Goal: Task Accomplishment & Management: Manage account settings

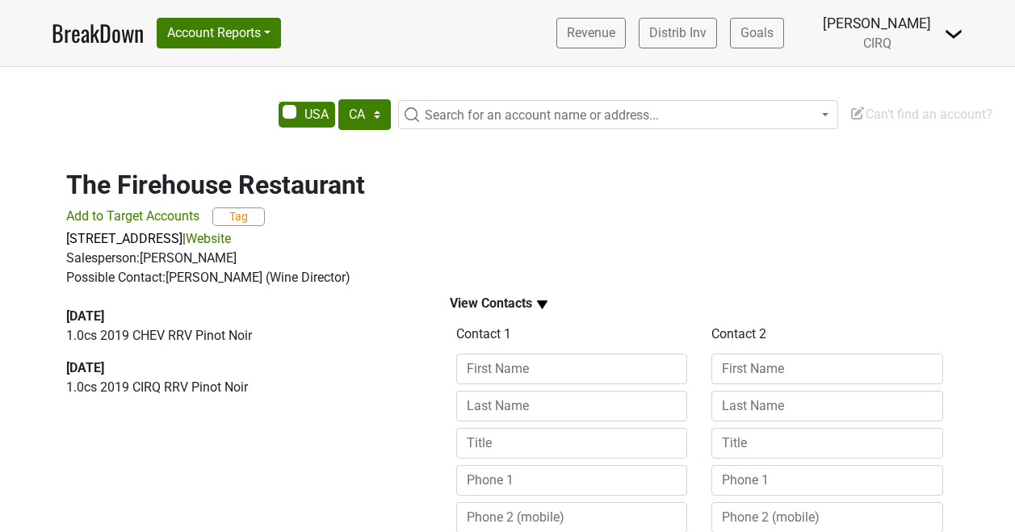
select select "CA"
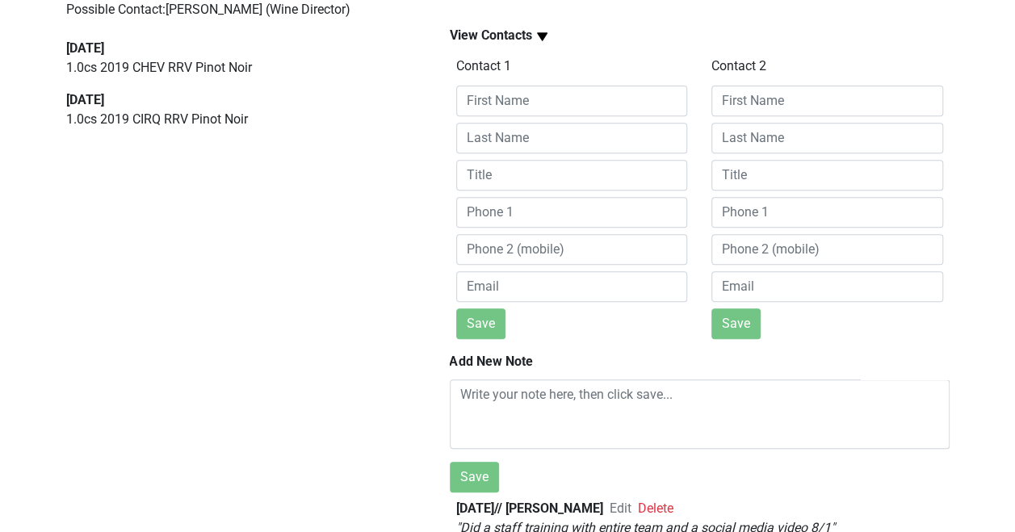
scroll to position [279, 0]
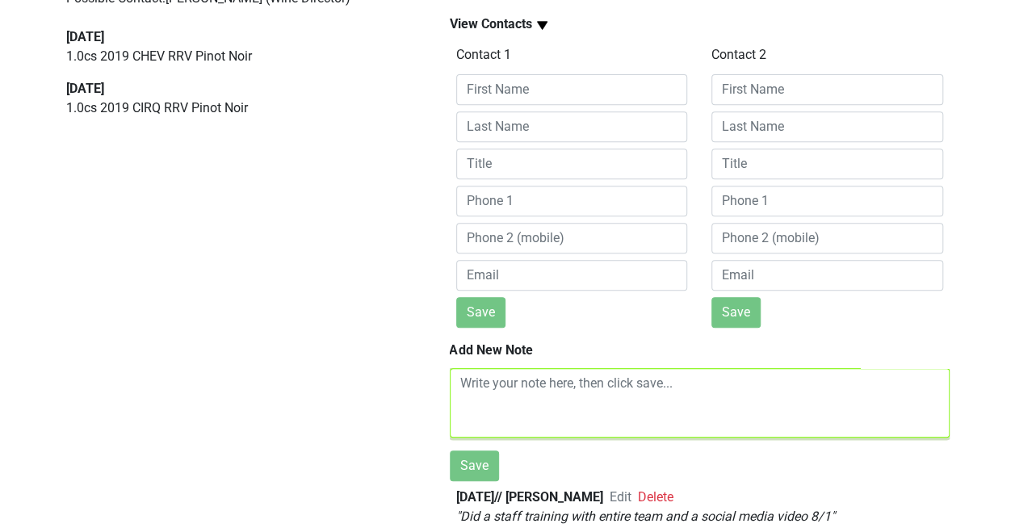
click at [501, 392] on textarea at bounding box center [700, 402] width 500 height 69
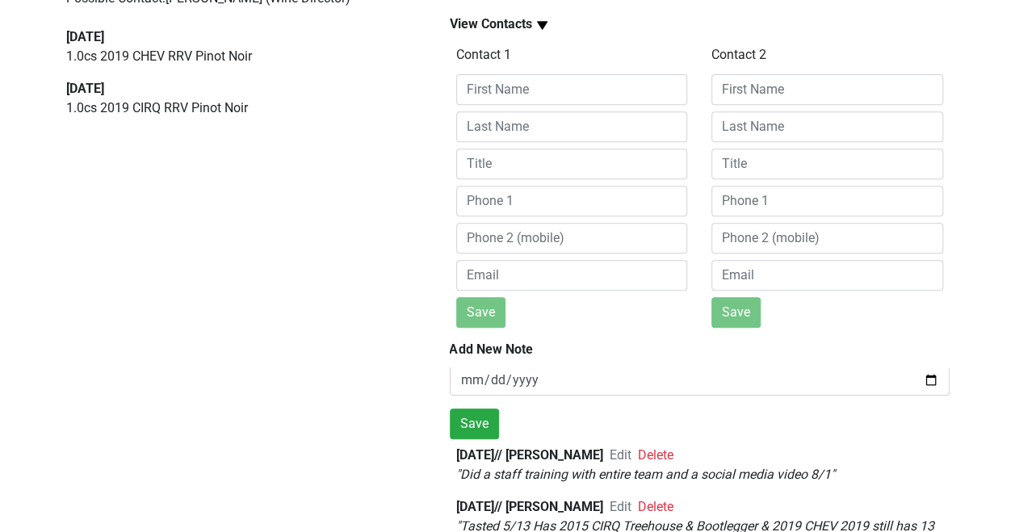
scroll to position [113, 0]
type textarea "Followed up on BTG pricing and Library offerings"
click at [481, 414] on button "Save" at bounding box center [474, 422] width 49 height 31
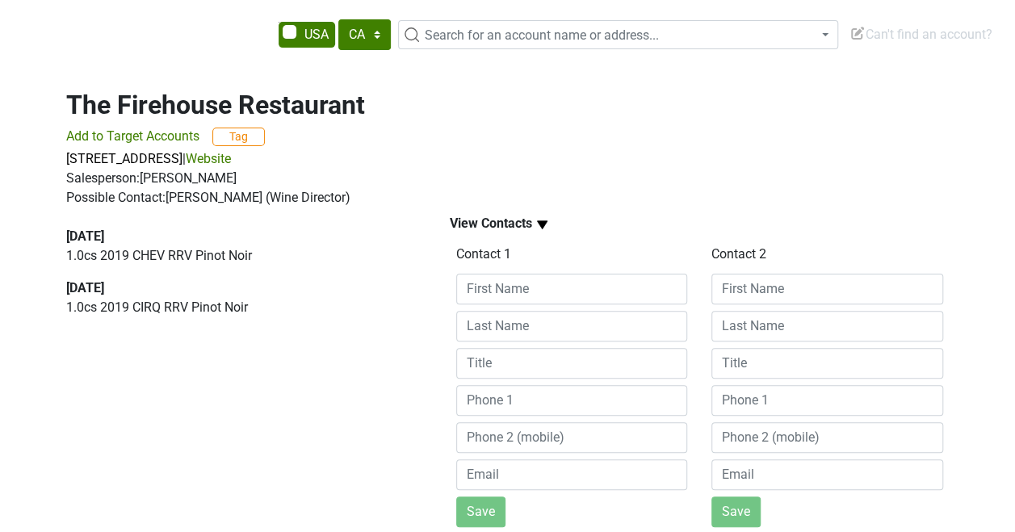
scroll to position [0, 0]
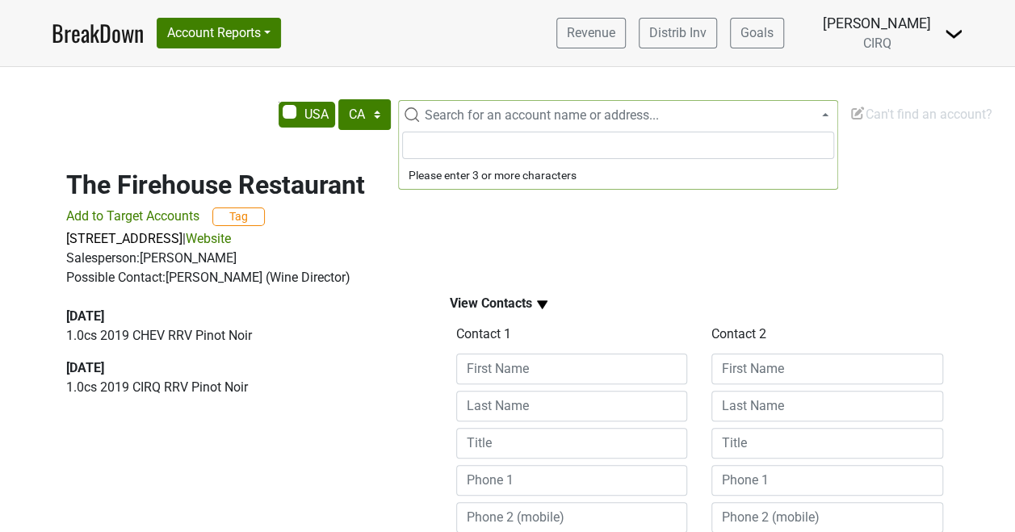
click at [434, 118] on span "Search for an account name or address..." at bounding box center [542, 114] width 234 height 15
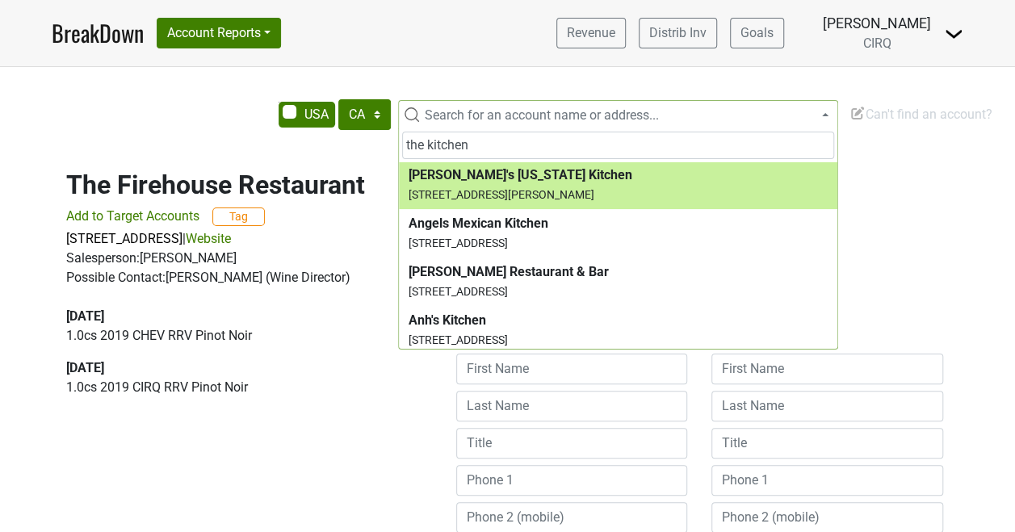
scroll to position [1962, 0]
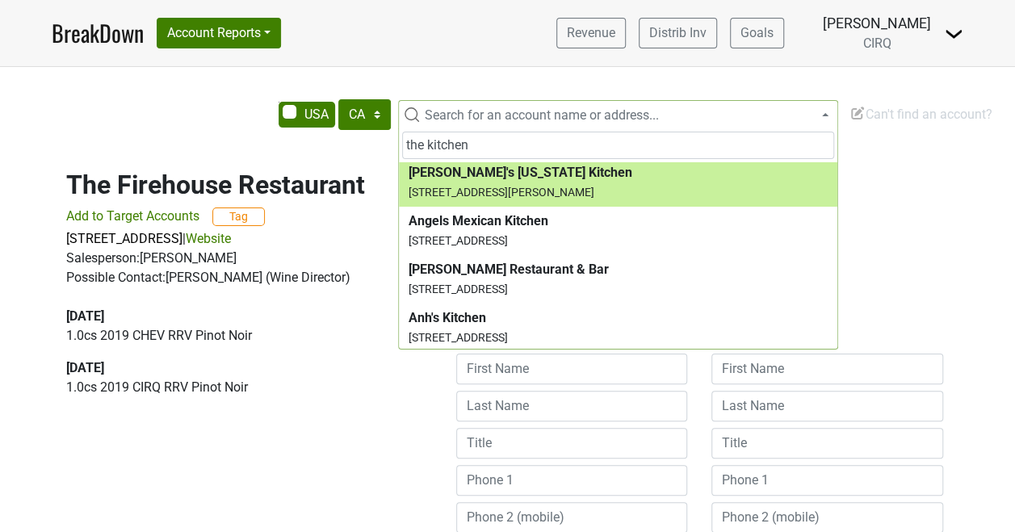
click at [426, 141] on input "the kitchen" at bounding box center [618, 145] width 432 height 27
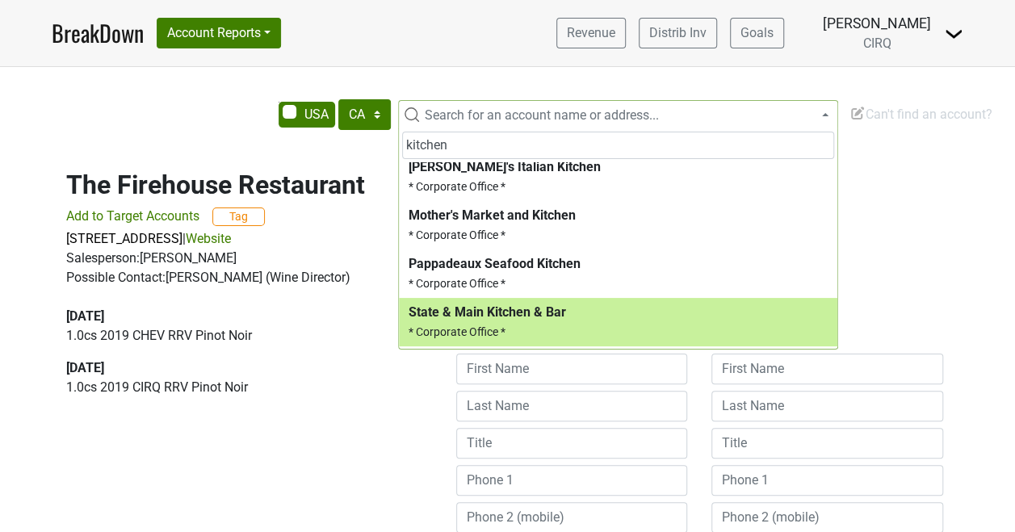
scroll to position [0, 0]
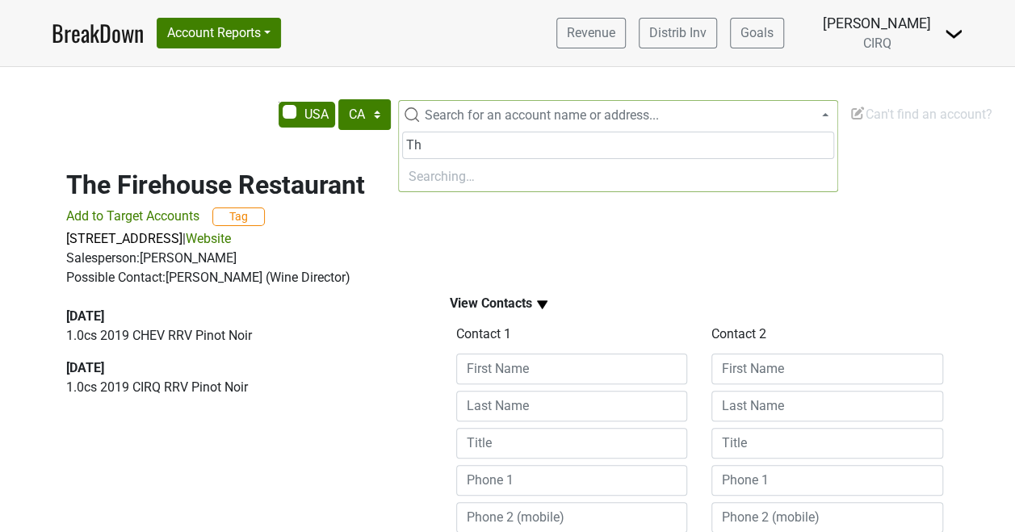
type input "T"
click at [242, 36] on button "Account Reports" at bounding box center [219, 33] width 124 height 31
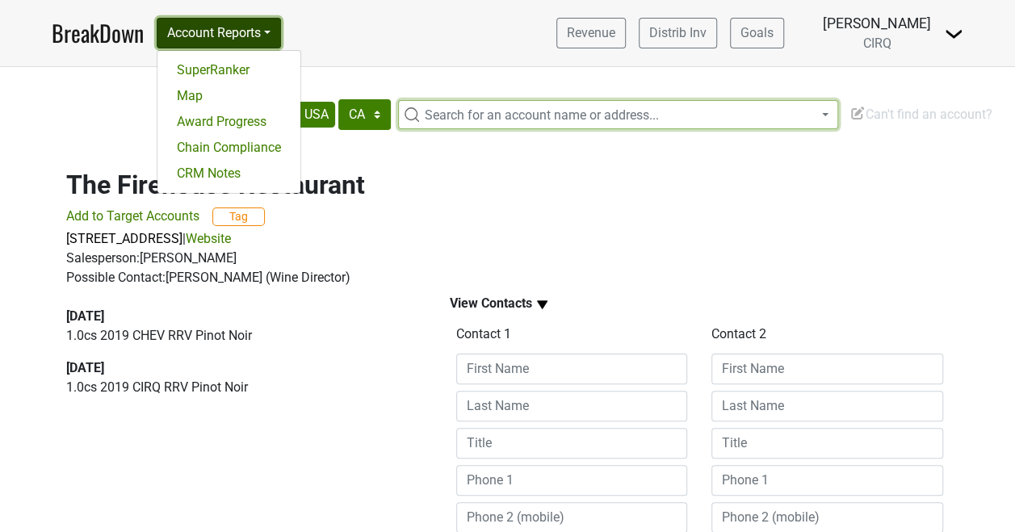
click at [242, 38] on button "Account Reports" at bounding box center [219, 33] width 124 height 31
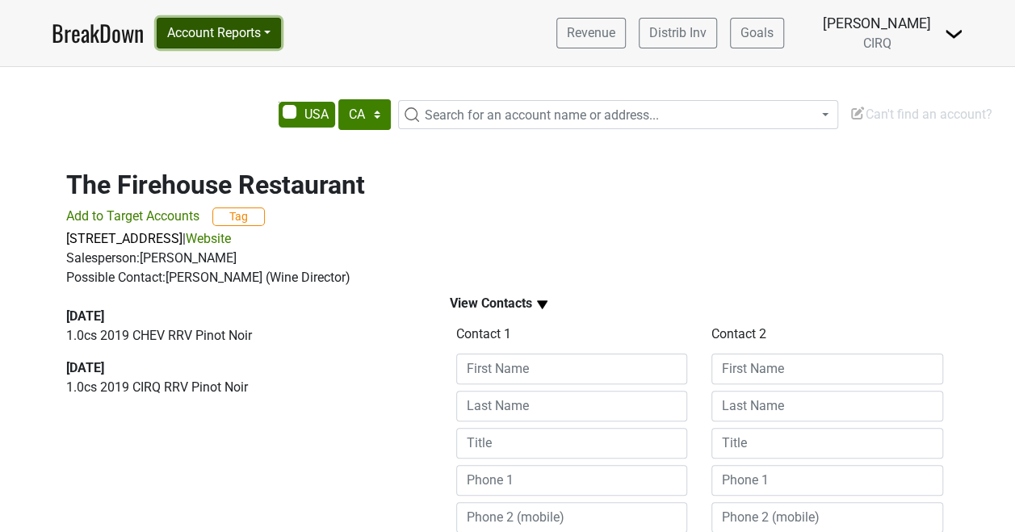
click at [275, 31] on button "Account Reports" at bounding box center [219, 33] width 124 height 31
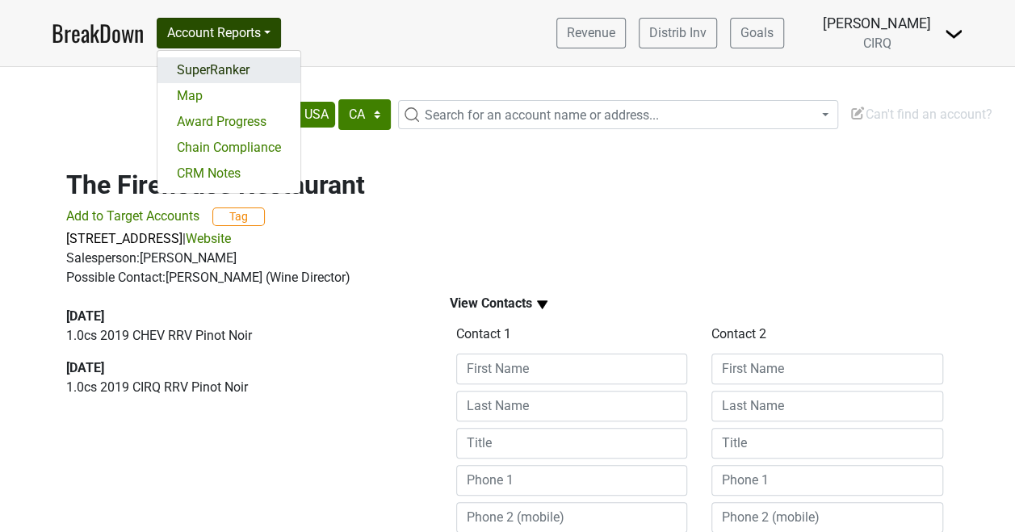
click at [220, 75] on link "SuperRanker" at bounding box center [228, 70] width 143 height 26
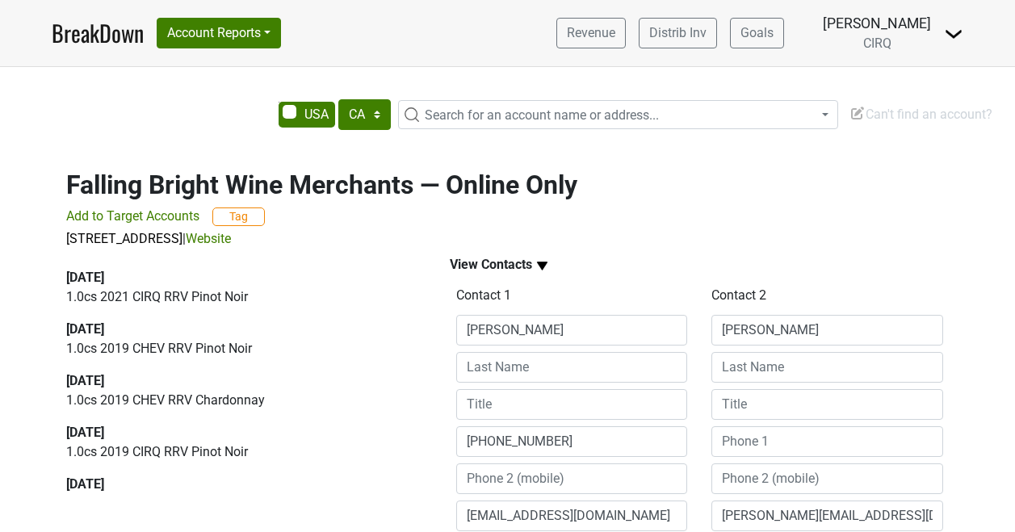
select select "CA"
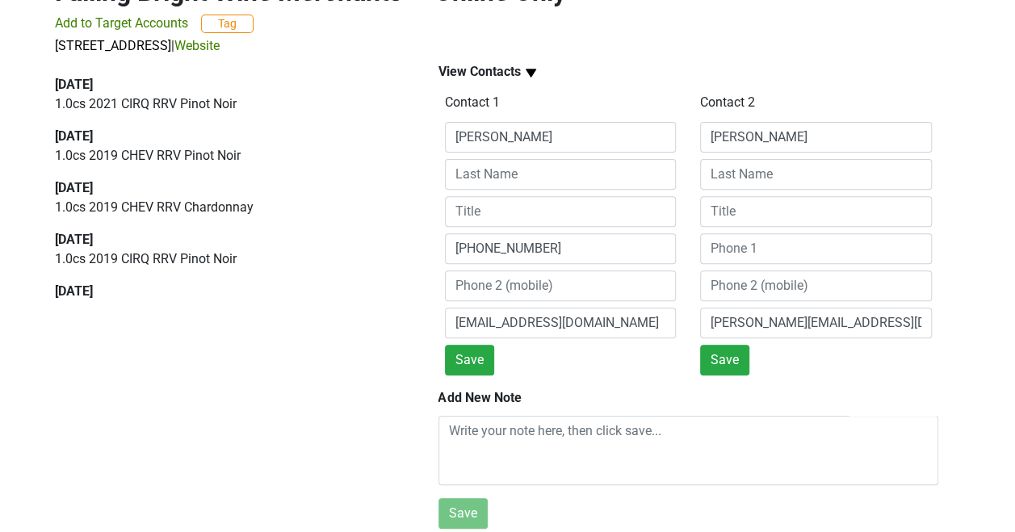
scroll to position [194, 11]
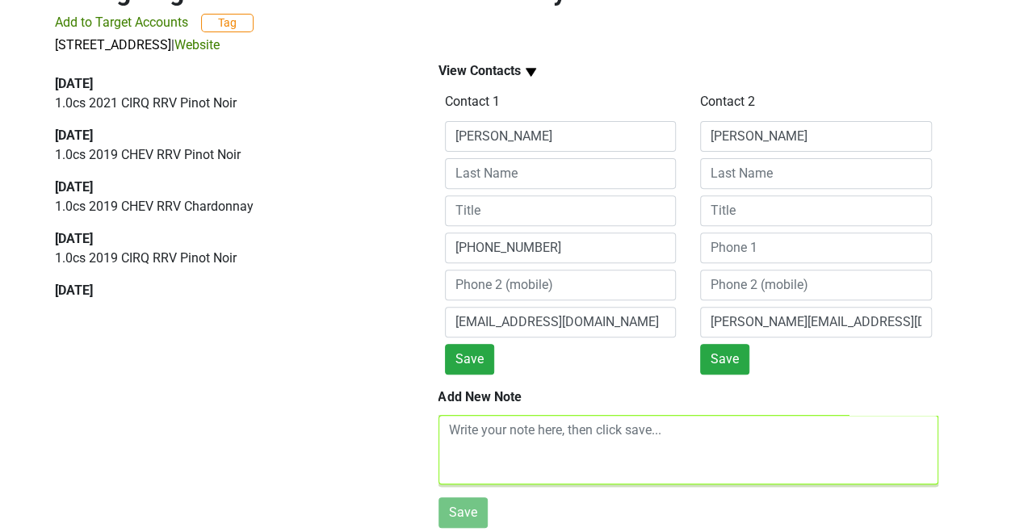
click at [535, 436] on textarea at bounding box center [689, 449] width 500 height 69
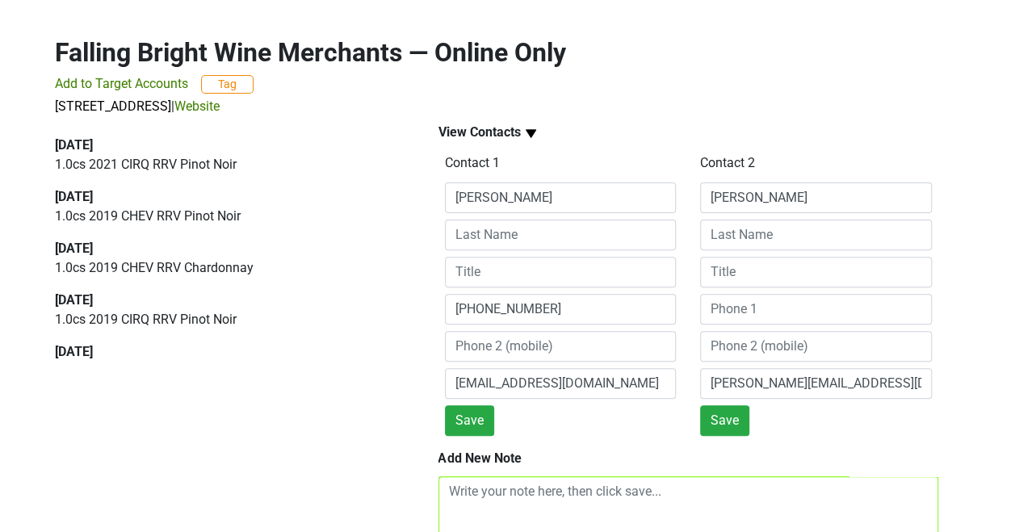
scroll to position [0, 11]
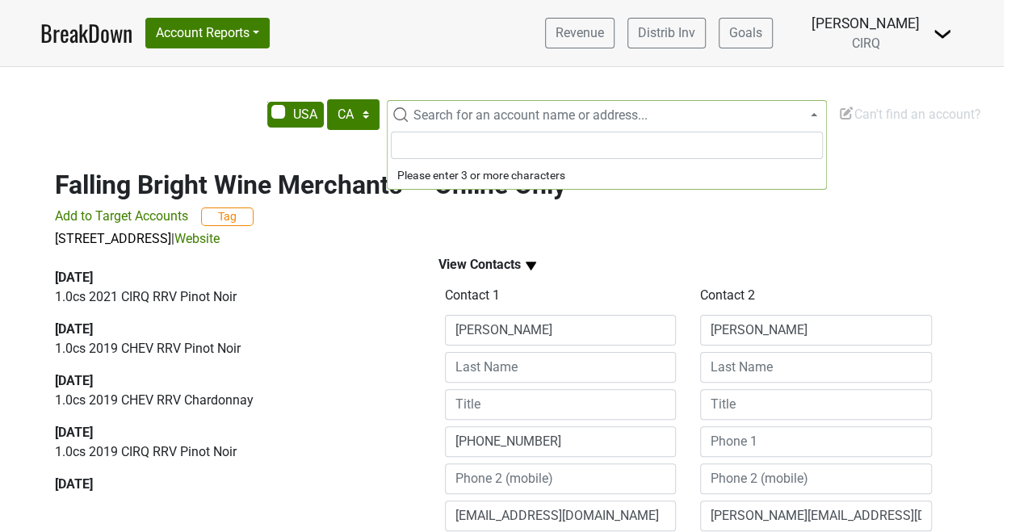
click at [451, 120] on span "Search for an account name or address..." at bounding box center [531, 114] width 234 height 15
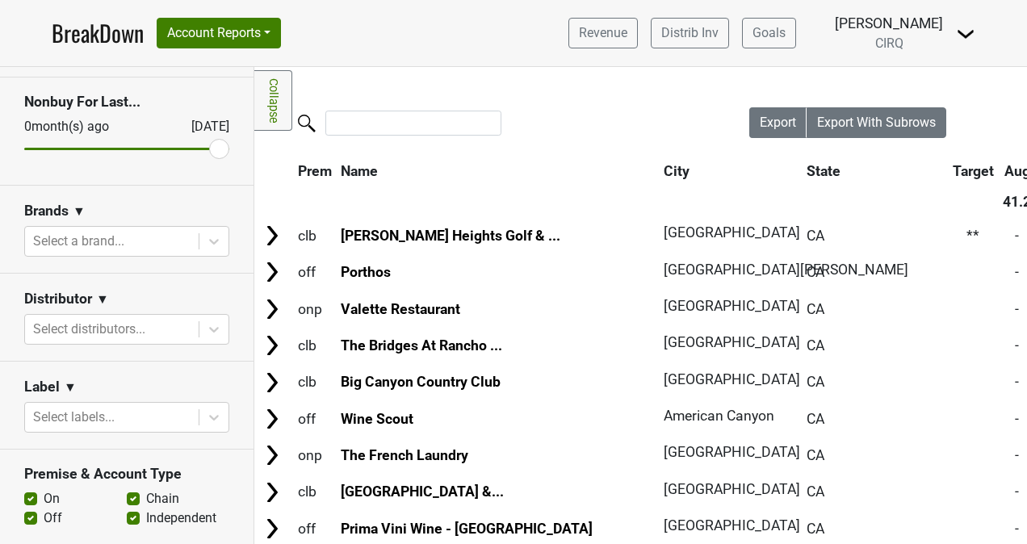
scroll to position [189, 0]
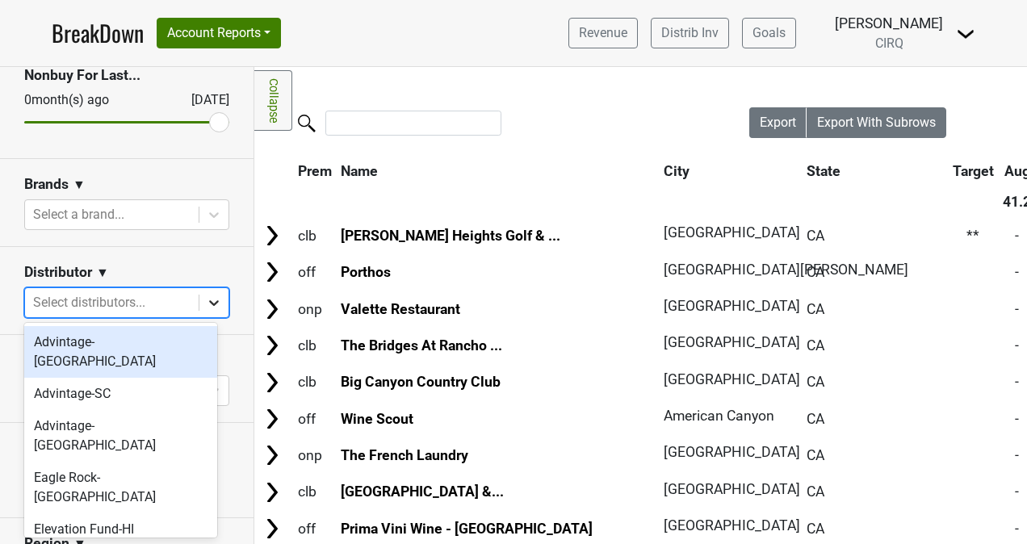
click at [206, 304] on icon at bounding box center [214, 303] width 16 height 16
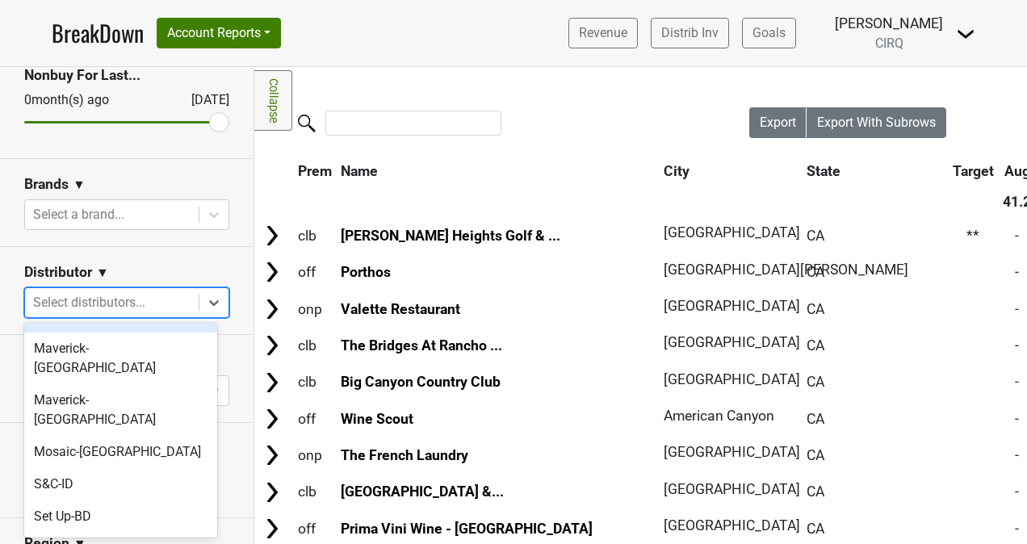
scroll to position [462, 0]
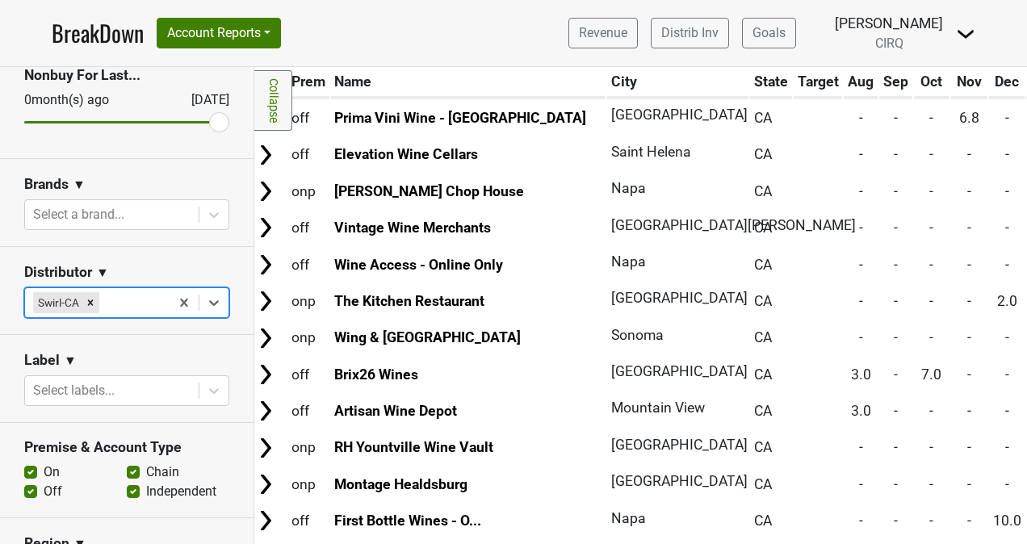
scroll to position [336, 6]
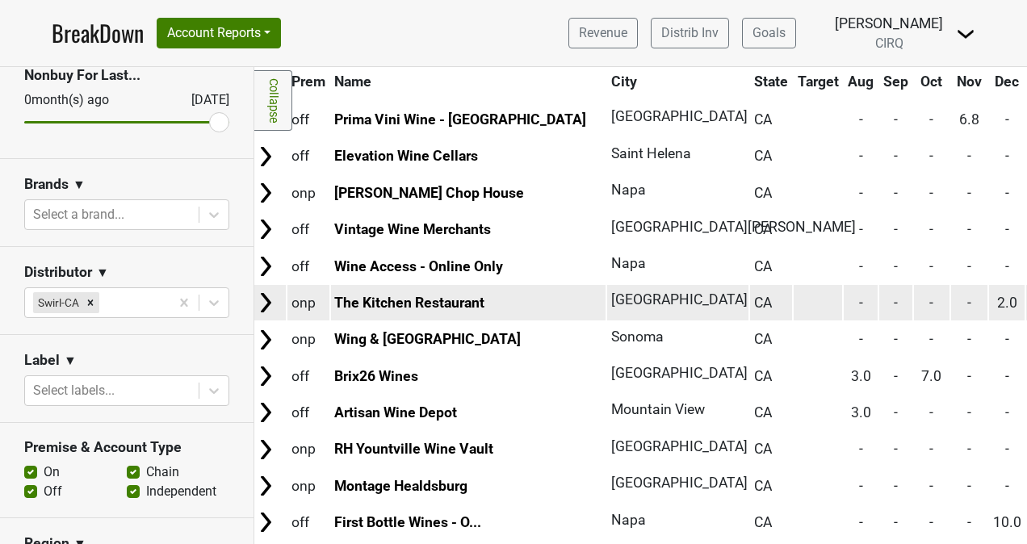
click at [439, 315] on td "The Kitchen Restaurant" at bounding box center [468, 302] width 275 height 35
click at [443, 302] on link "The Kitchen Restaurant" at bounding box center [409, 303] width 150 height 16
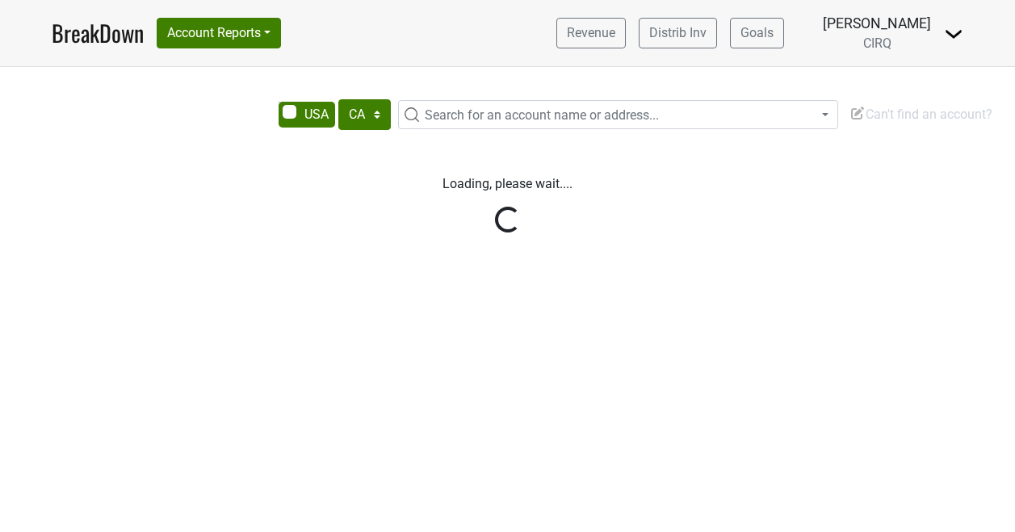
select select "CA"
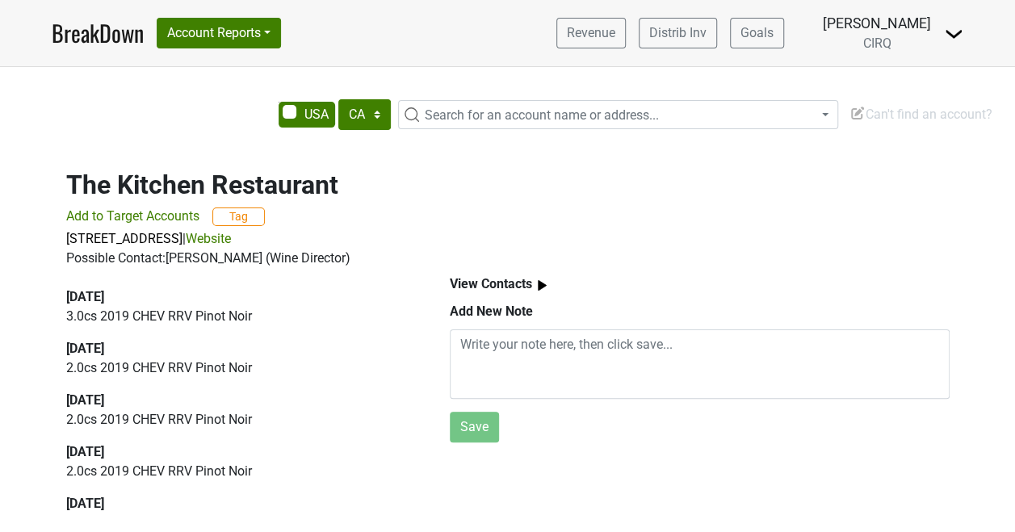
scroll to position [12, 0]
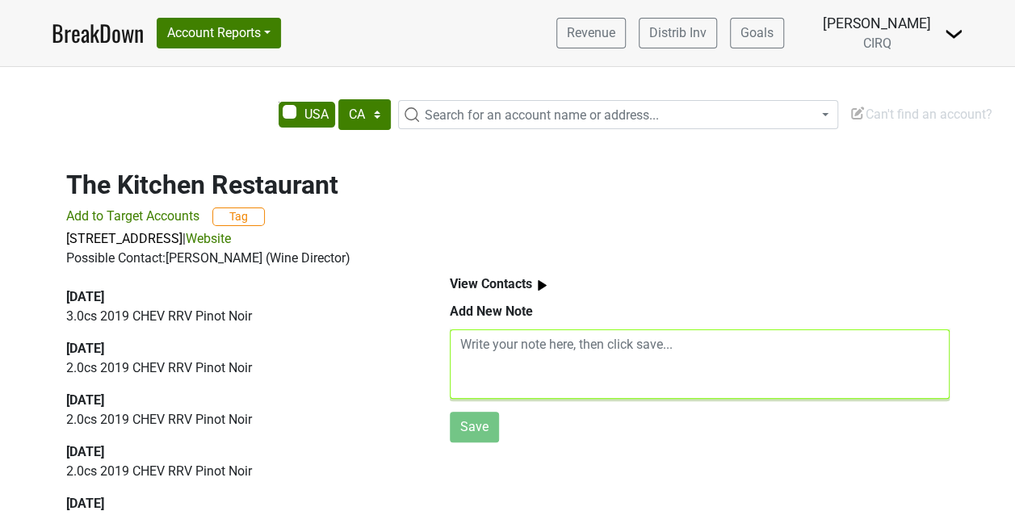
click at [514, 330] on textarea at bounding box center [700, 364] width 500 height 69
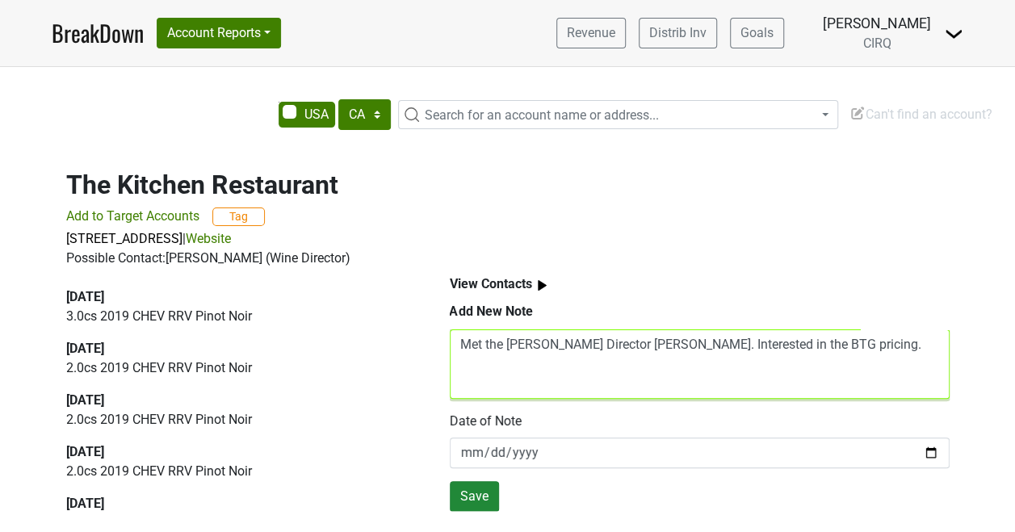
type textarea "Met the [PERSON_NAME] Director [PERSON_NAME]. Interested in the BTG pricing."
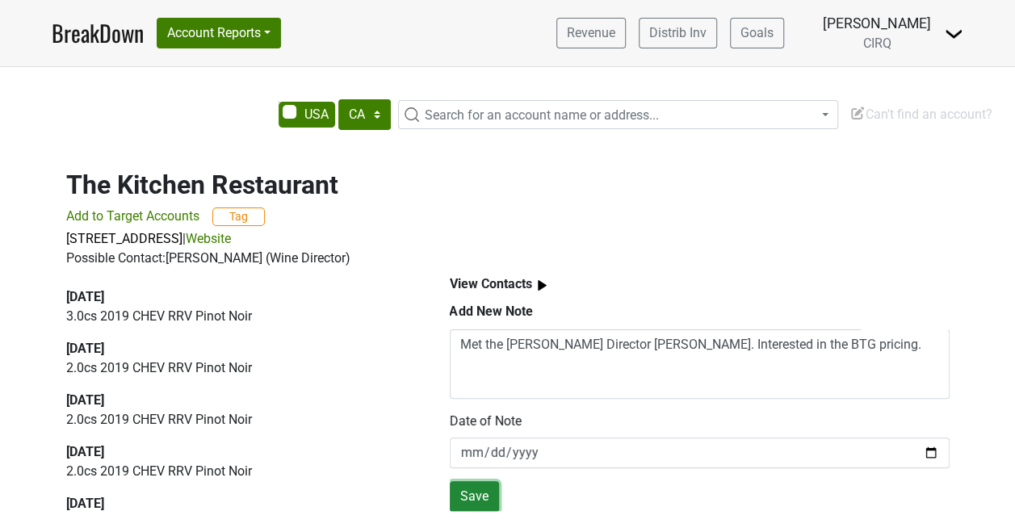
click at [470, 488] on button "Save" at bounding box center [474, 496] width 49 height 31
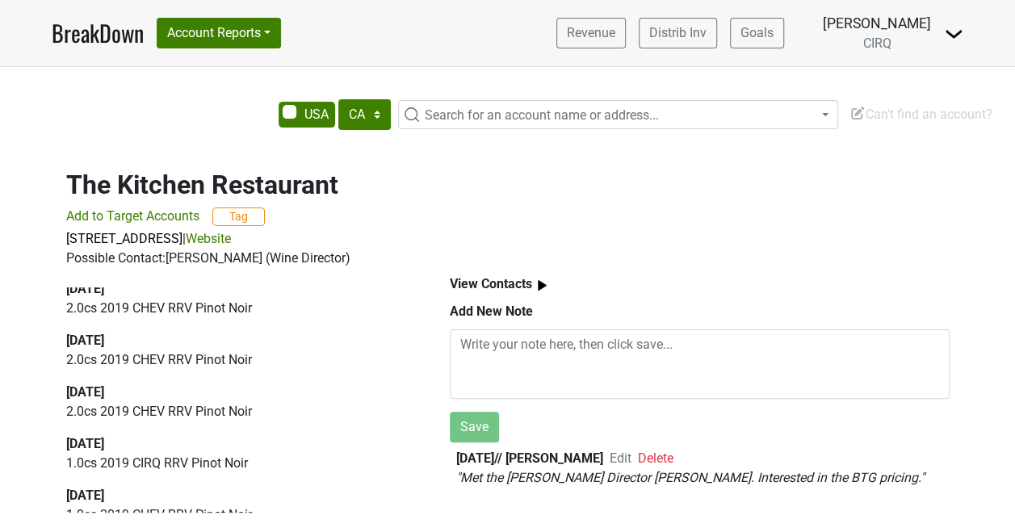
scroll to position [0, 0]
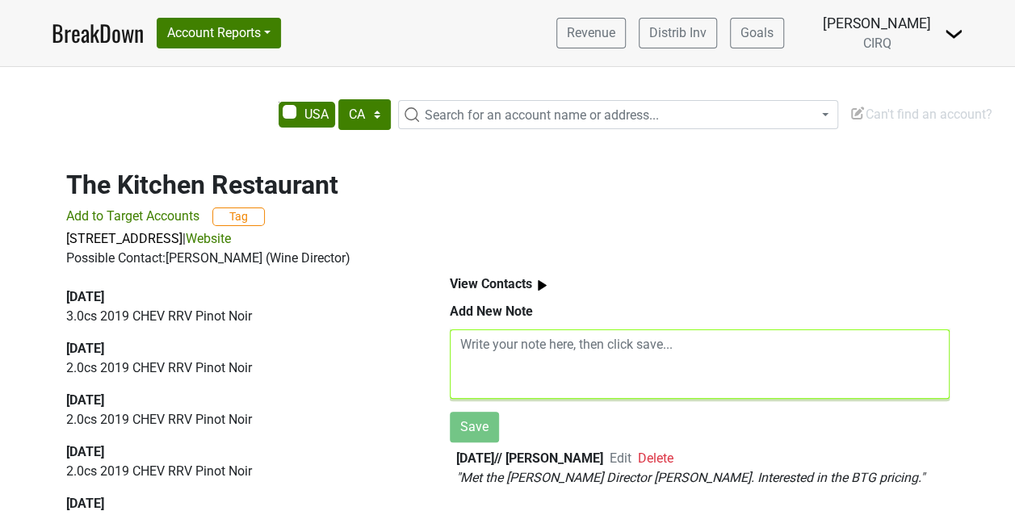
click at [692, 330] on textarea at bounding box center [700, 364] width 500 height 69
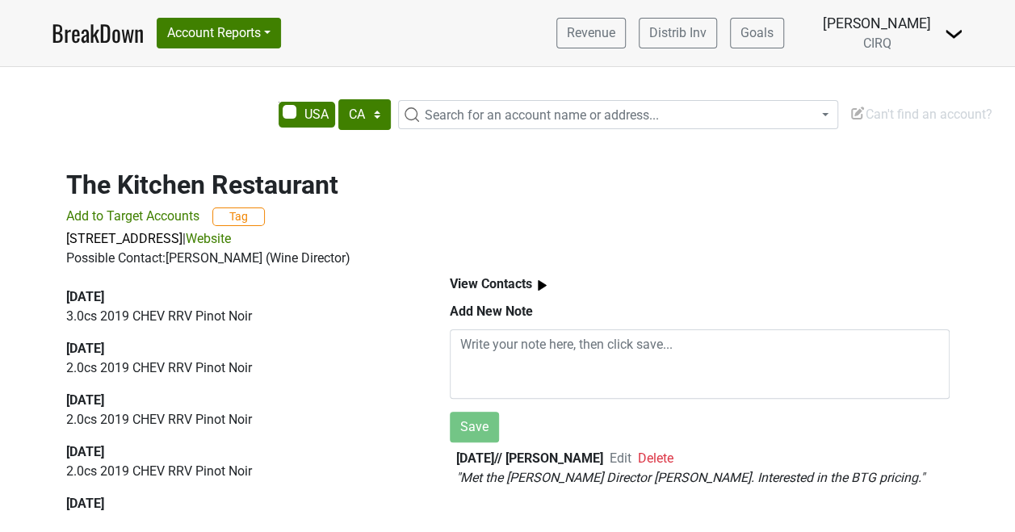
click at [632, 451] on span "Edit" at bounding box center [621, 458] width 22 height 15
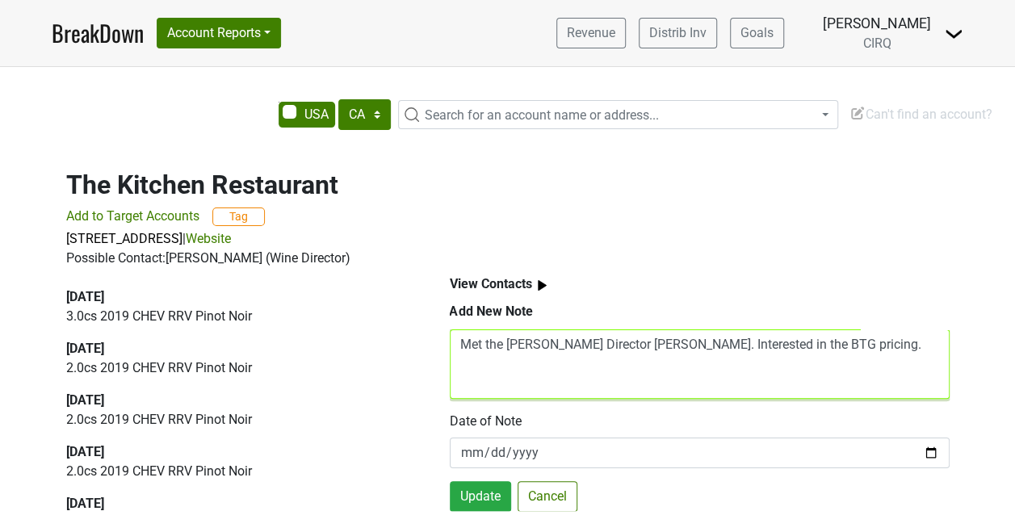
scroll to position [58, 0]
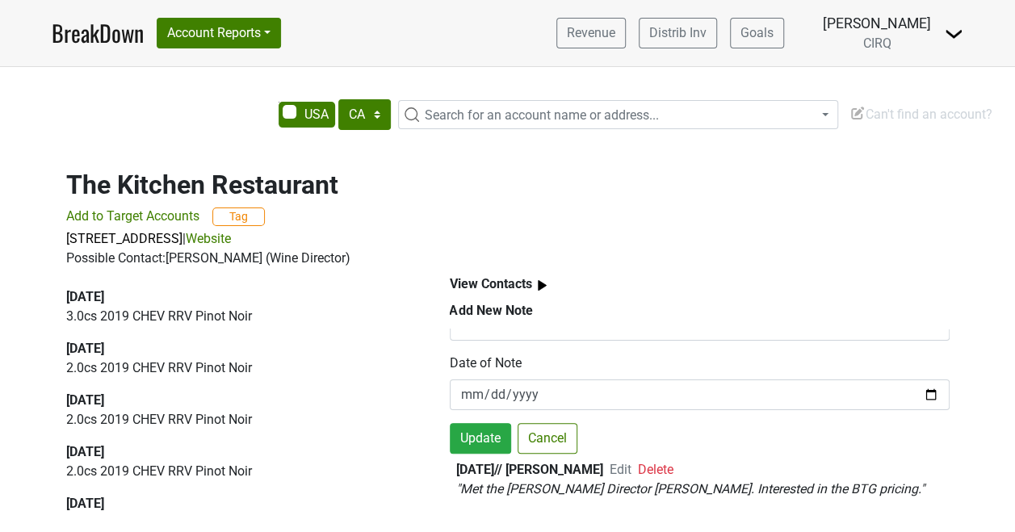
click at [632, 462] on span "Edit" at bounding box center [621, 469] width 22 height 15
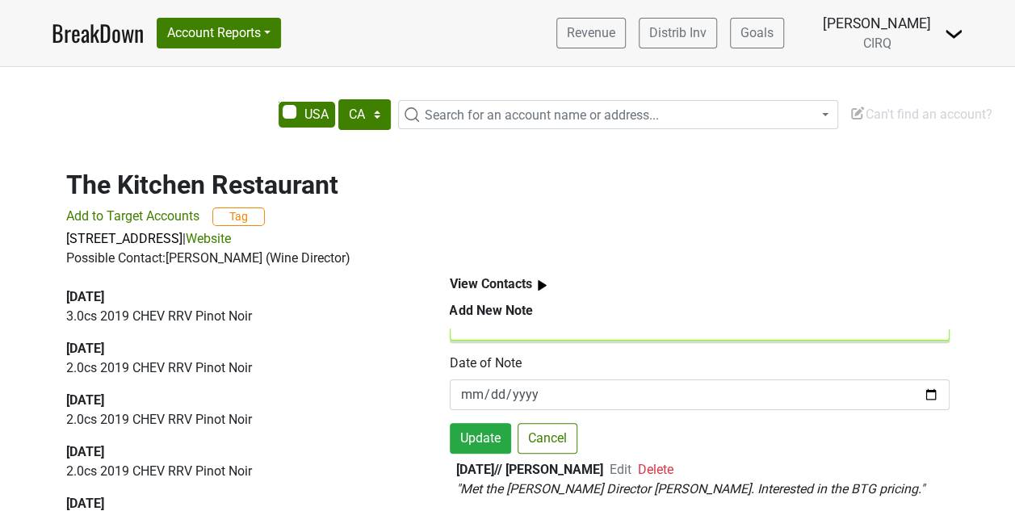
scroll to position [0, 0]
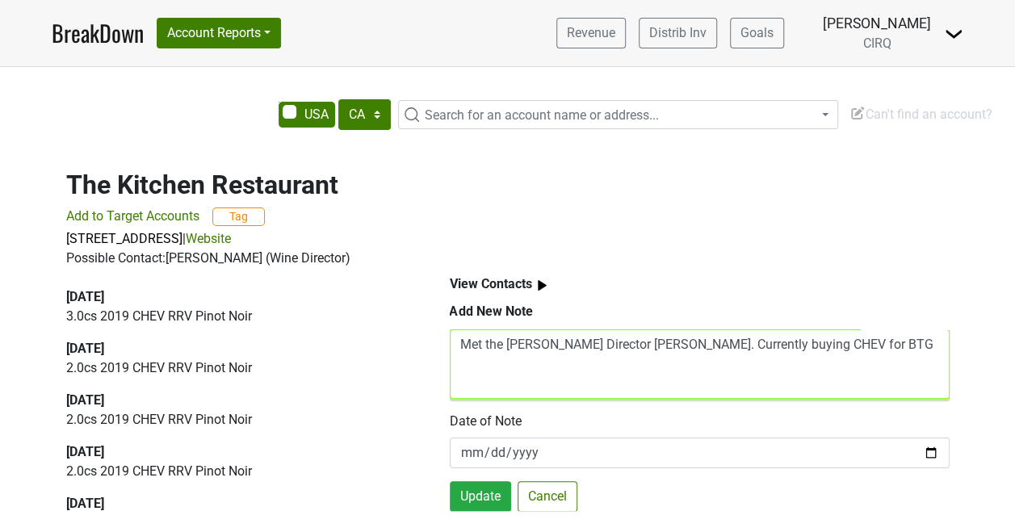
click at [751, 334] on textarea "Met the Bev Director Kayla. Currently buying CHEV for BTG" at bounding box center [700, 364] width 500 height 69
click at [823, 334] on textarea "Met the Bev Director Kayla. Currently buying CHEV PN for BTG" at bounding box center [700, 364] width 500 height 69
type textarea "Met the Bev Director Kayla. Currently buying CHEV PN for BTG. Share Chard BTG a…"
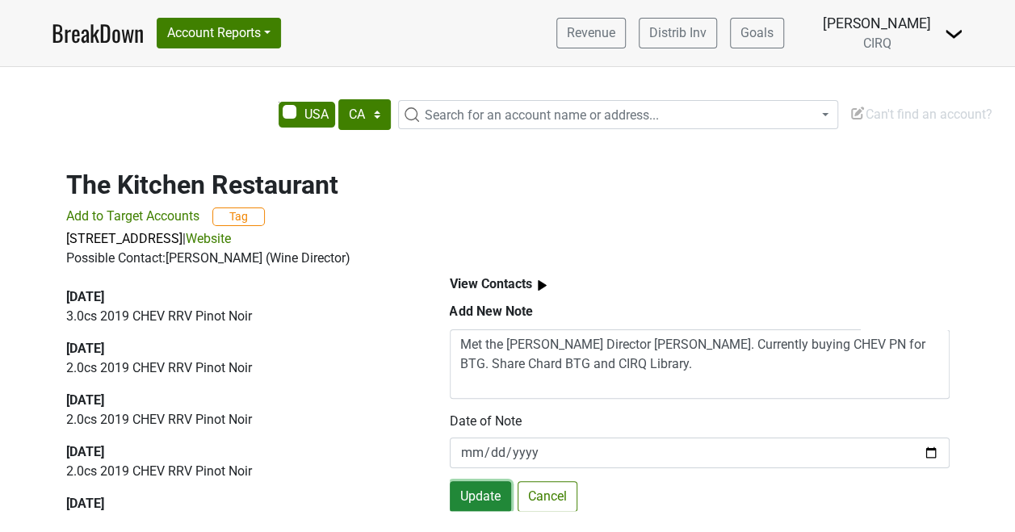
click at [478, 481] on button "Update" at bounding box center [480, 496] width 61 height 31
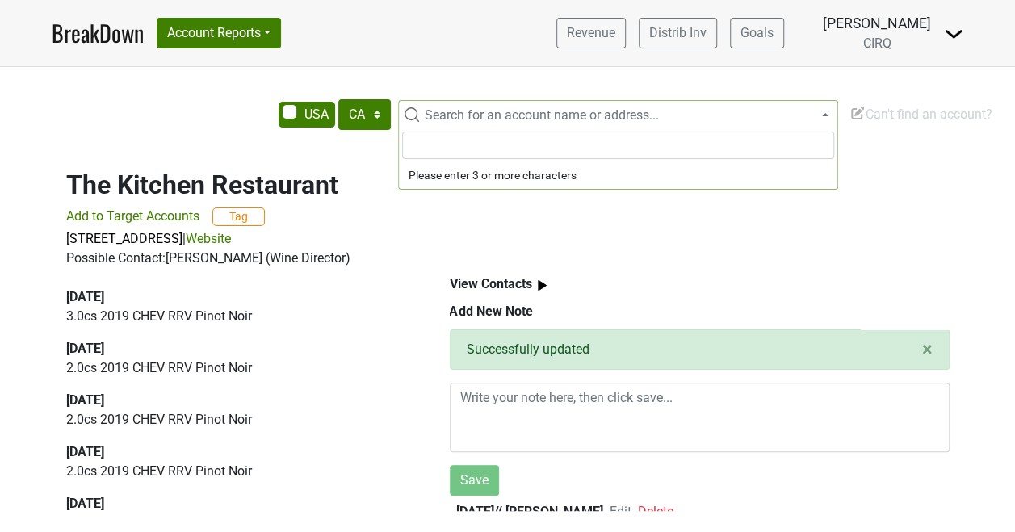
click at [485, 113] on span "Search for an account name or address..." at bounding box center [542, 114] width 234 height 15
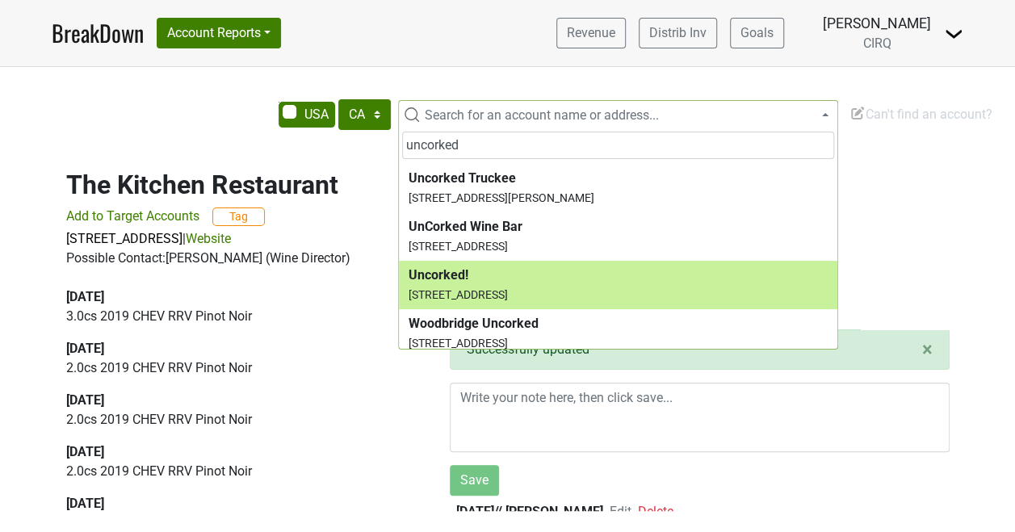
scroll to position [342, 0]
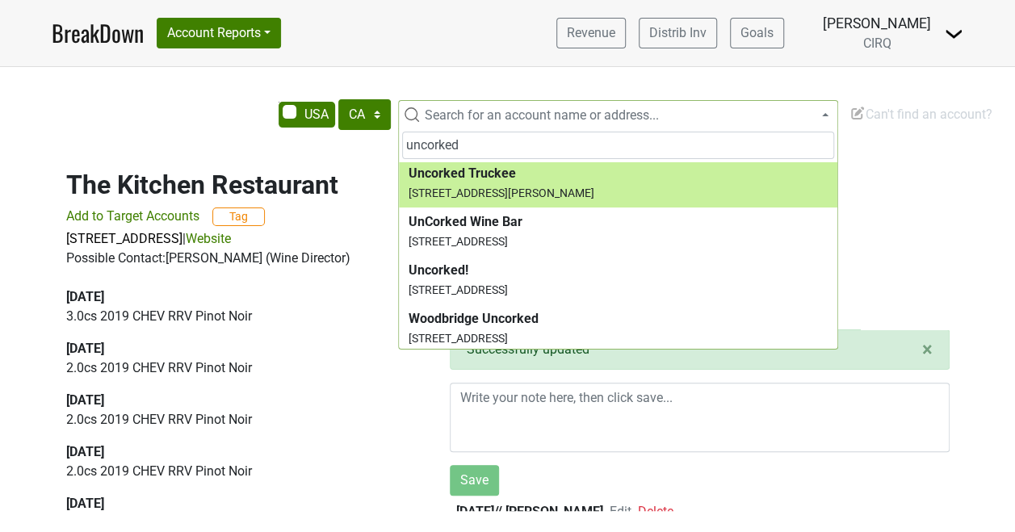
type input "uncorked"
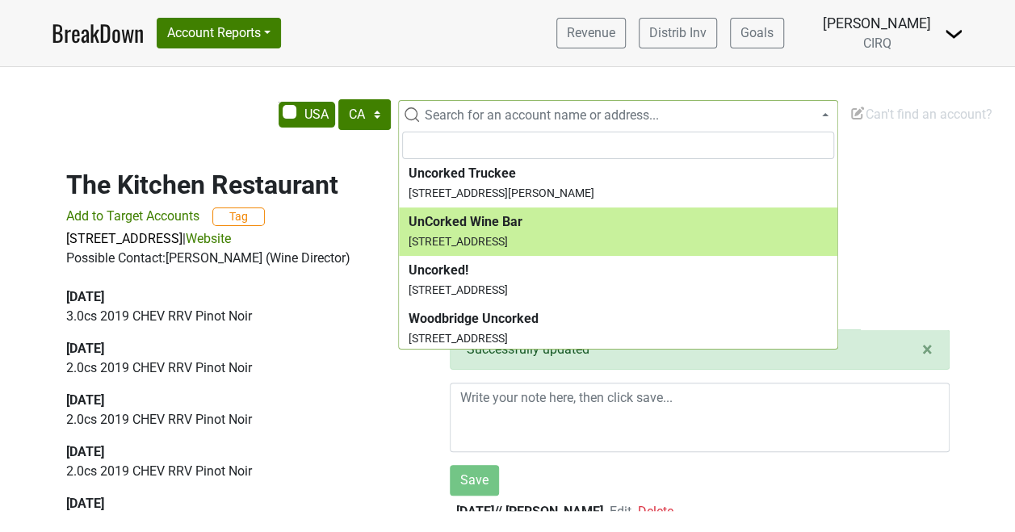
select select "23701"
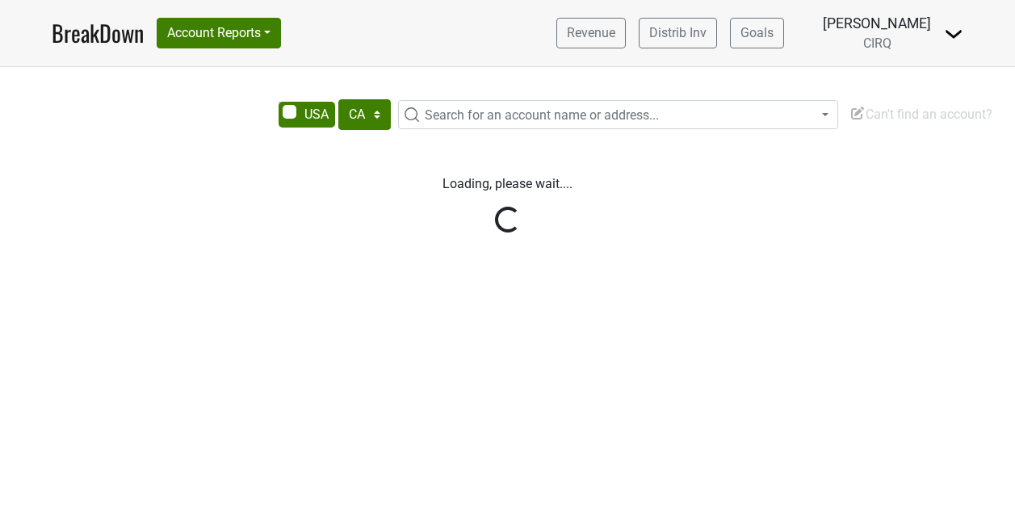
select select "CA"
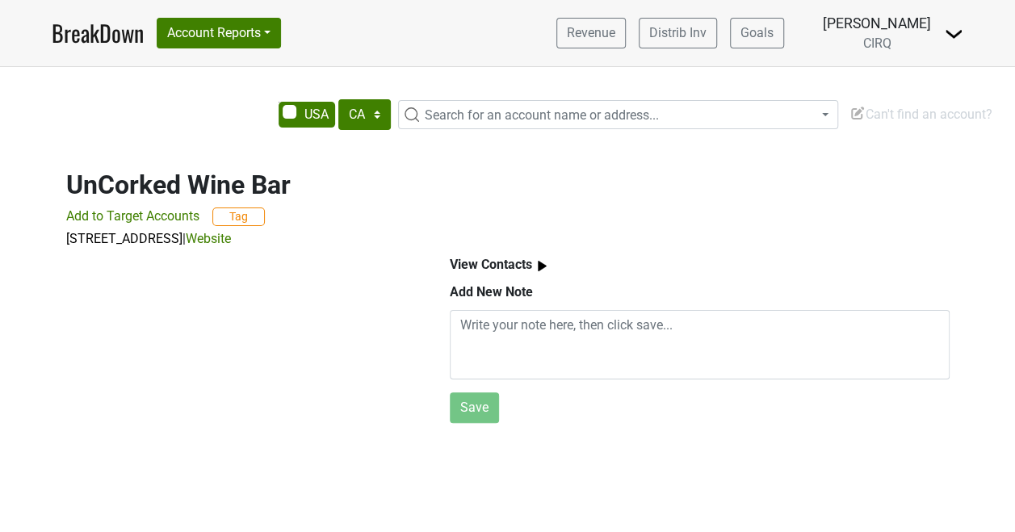
click at [544, 267] on img at bounding box center [542, 266] width 20 height 20
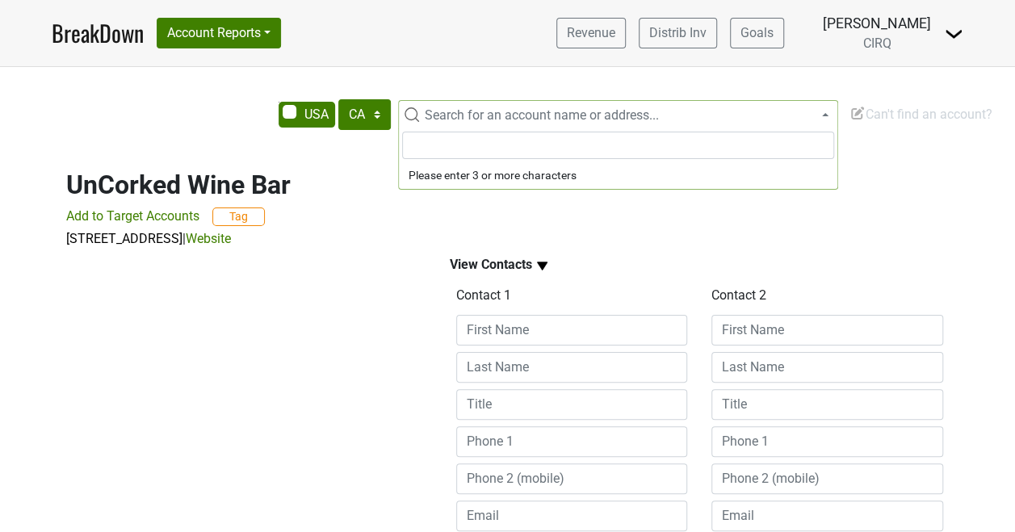
click at [487, 115] on span "Search for an account name or address..." at bounding box center [542, 114] width 234 height 15
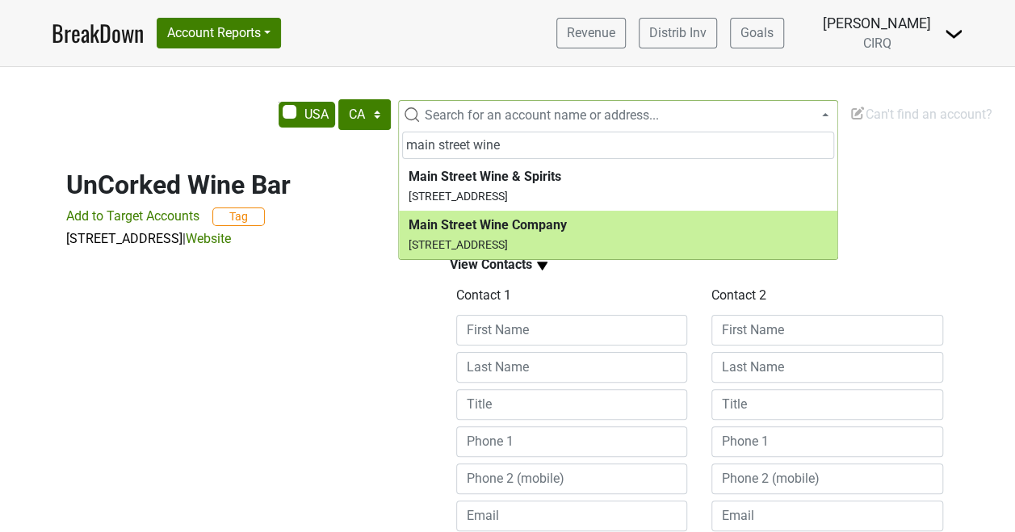
type input "main street wine"
select select "58824"
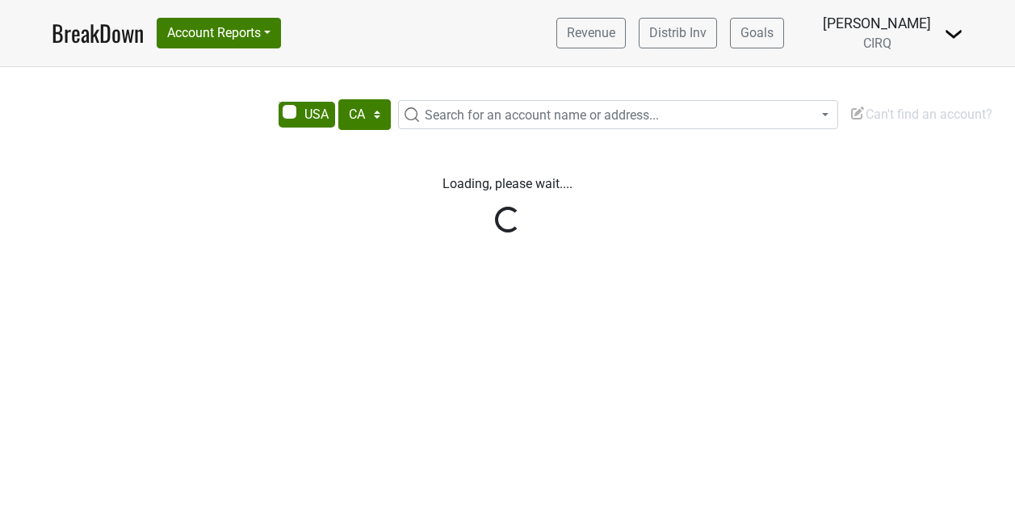
select select "CA"
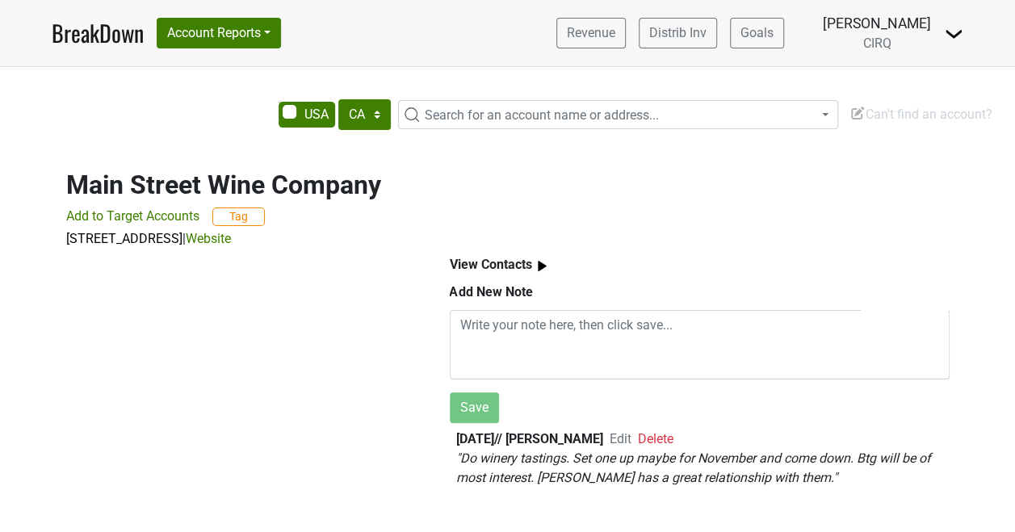
click at [540, 263] on img at bounding box center [542, 266] width 20 height 20
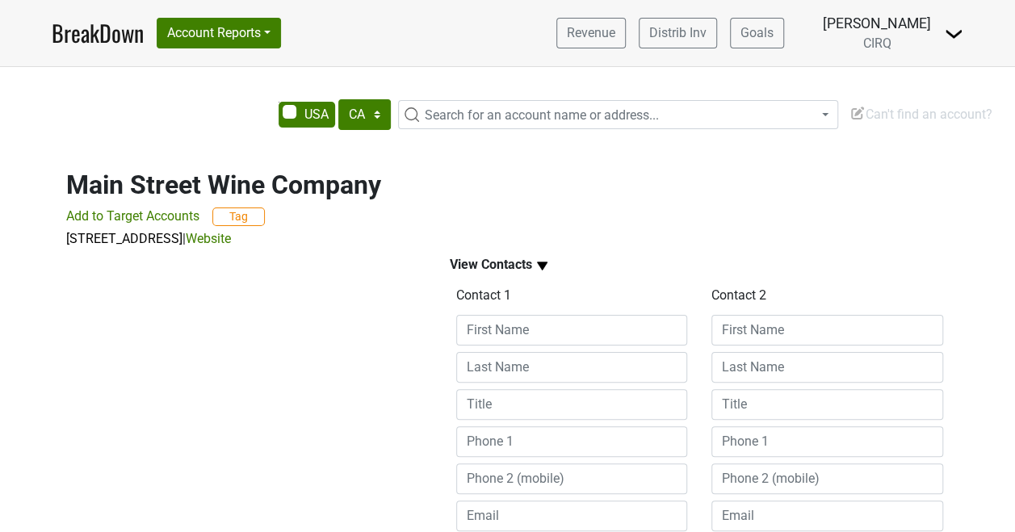
click at [481, 107] on span "Search for an account name or address..." at bounding box center [542, 114] width 234 height 15
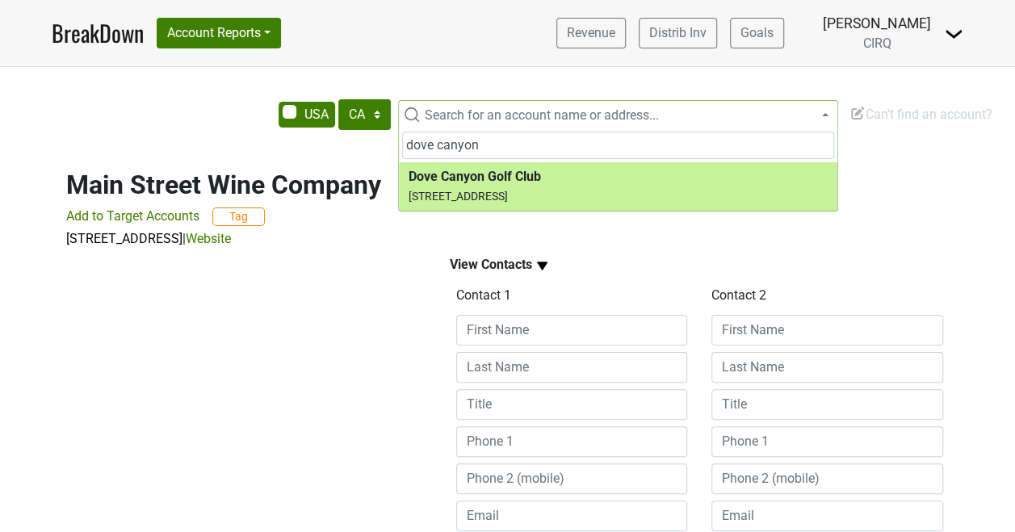
type input "dove canyon"
select select "74131"
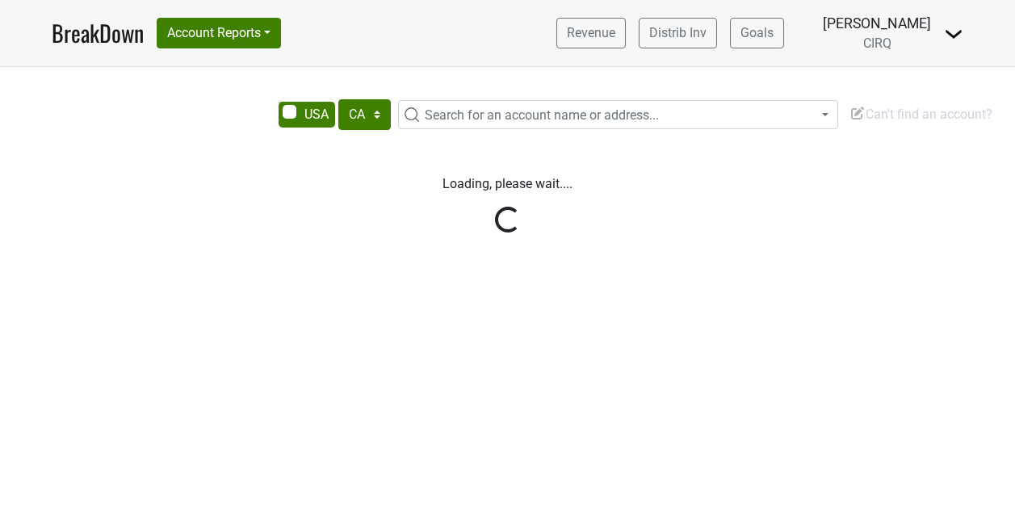
select select "CA"
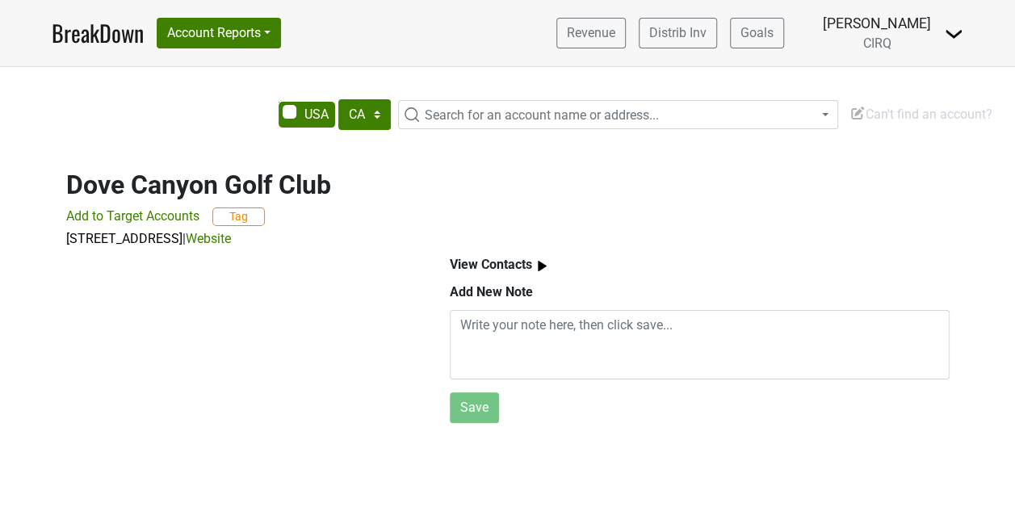
click at [539, 261] on img at bounding box center [542, 266] width 20 height 20
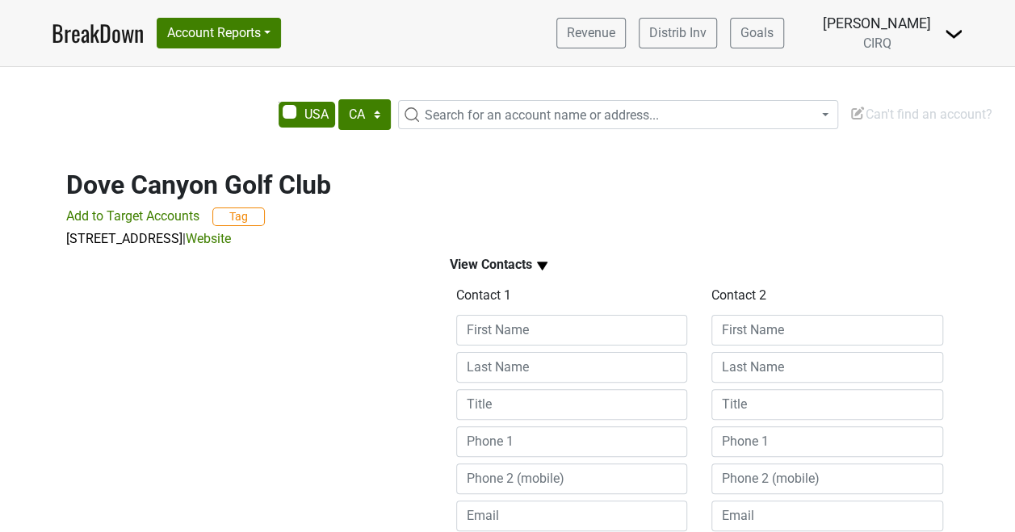
click at [462, 117] on span "Search for an account name or address..." at bounding box center [542, 114] width 234 height 15
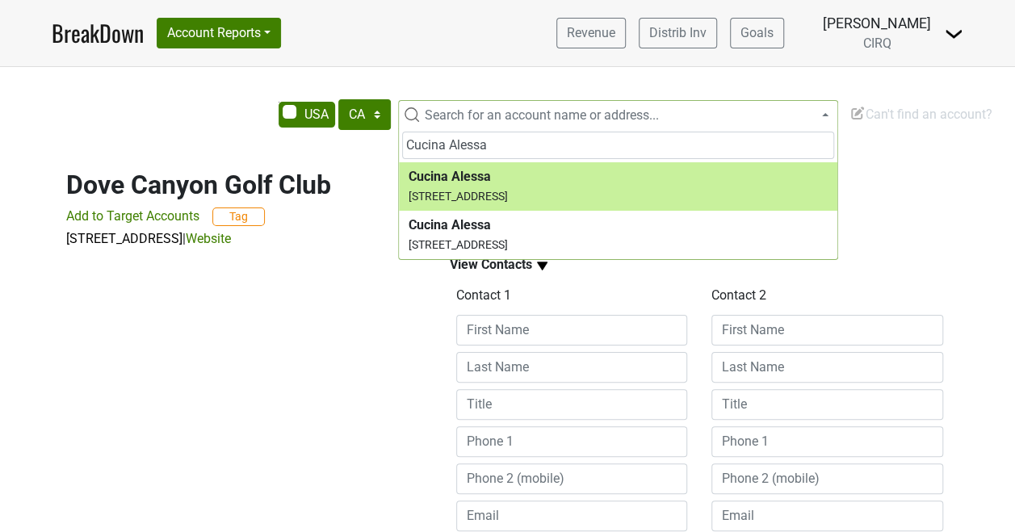
type input "Cucina Alessa"
select select "62357"
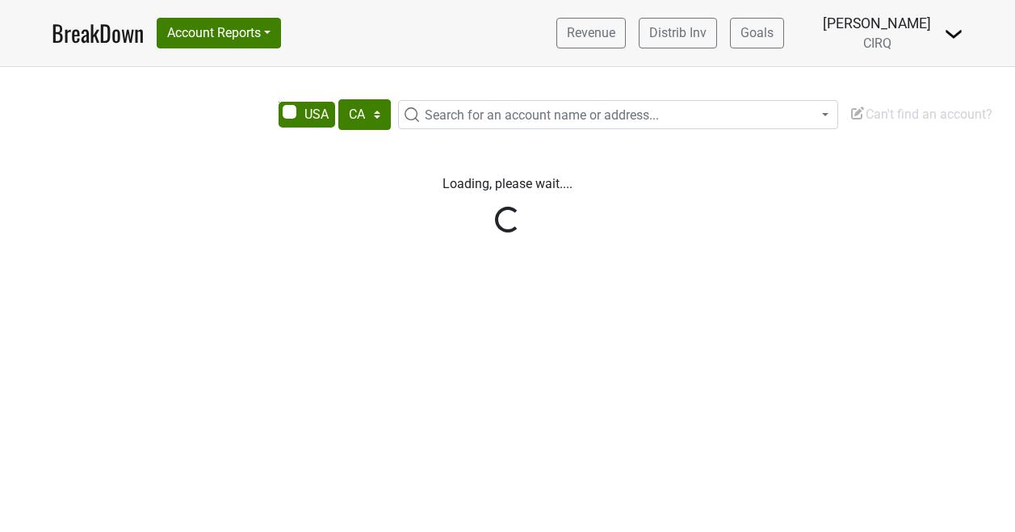
select select "CA"
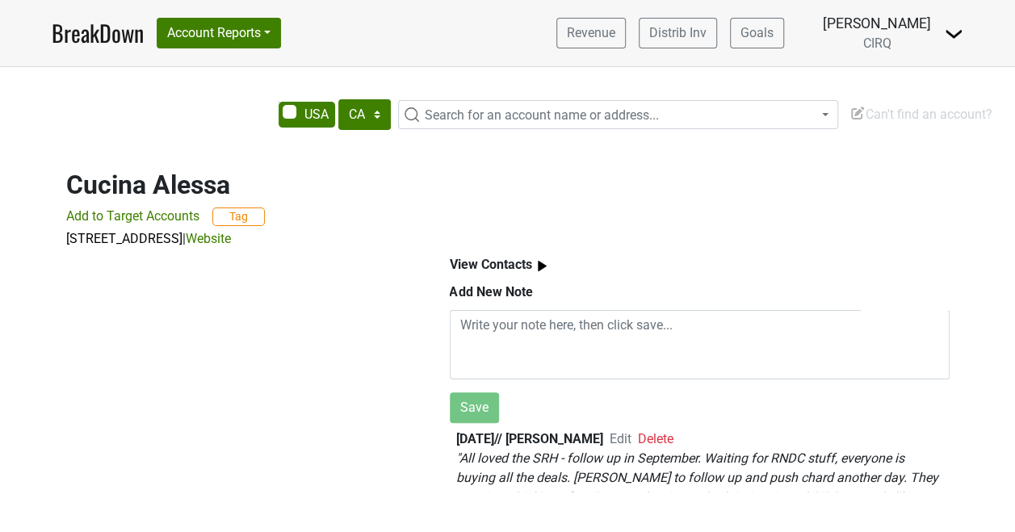
click at [542, 264] on img at bounding box center [542, 266] width 20 height 20
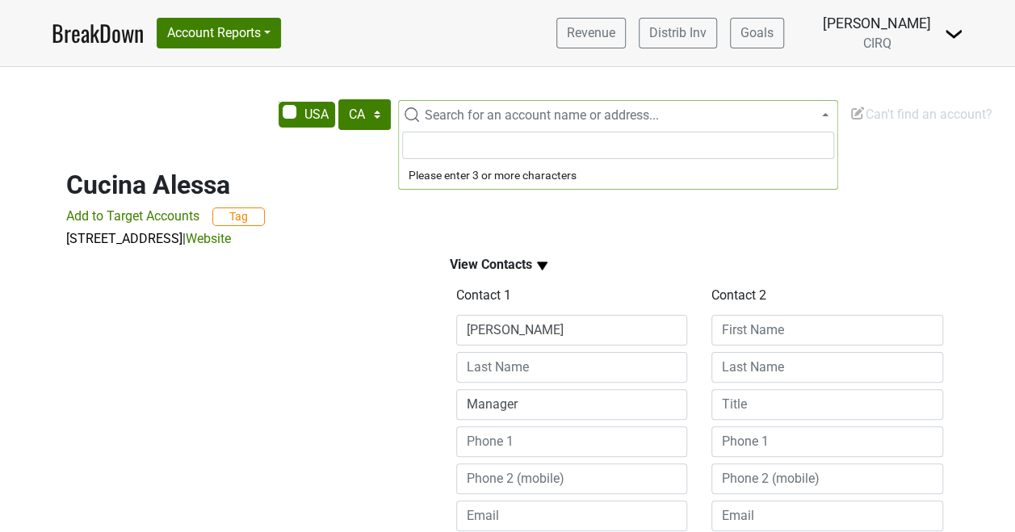
click at [454, 113] on span "Search for an account name or address..." at bounding box center [542, 114] width 234 height 15
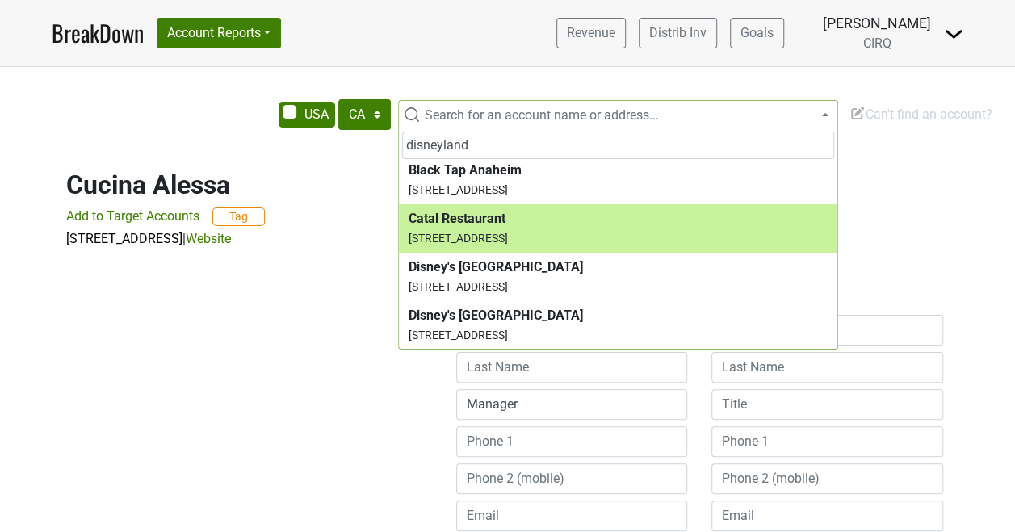
scroll to position [56, 0]
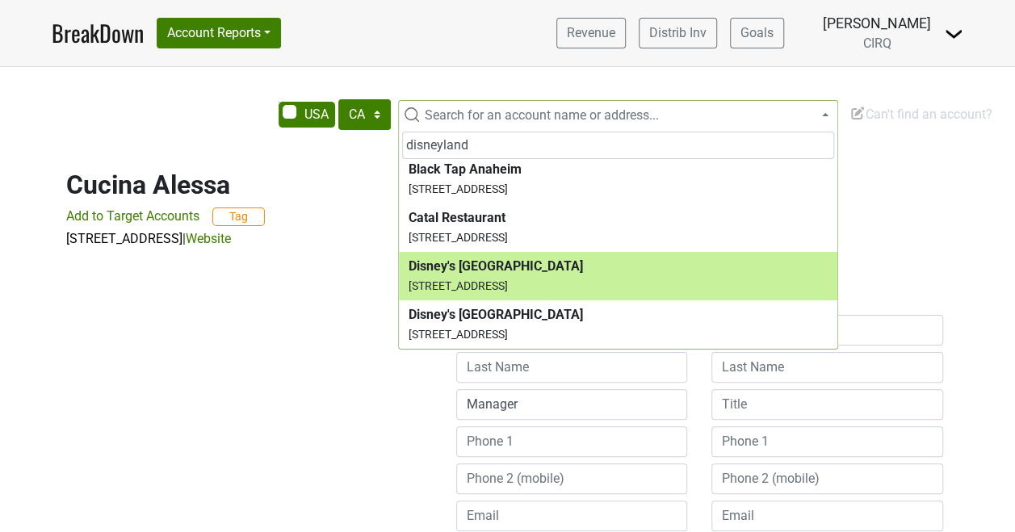
type input "disneyland"
select select "63991"
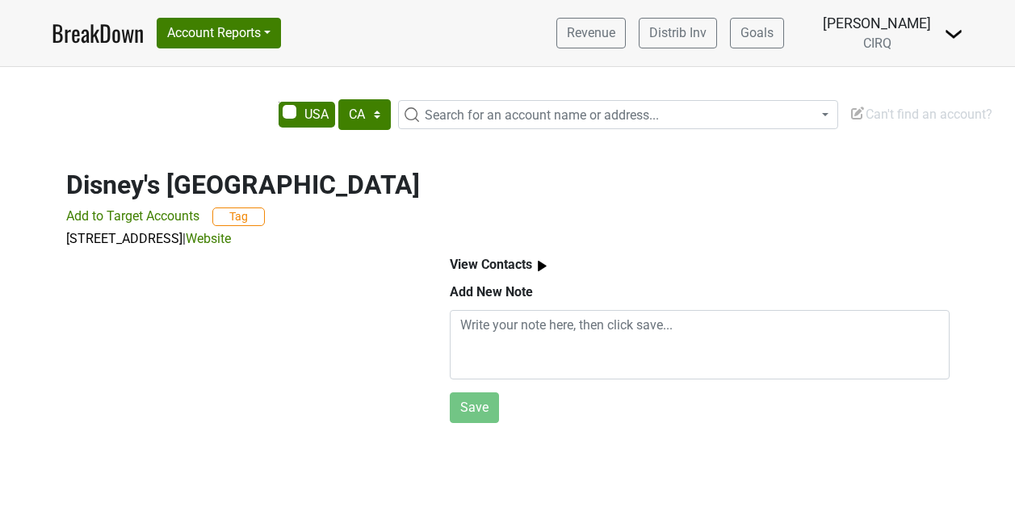
select select "CA"
click at [536, 266] on img at bounding box center [542, 266] width 20 height 20
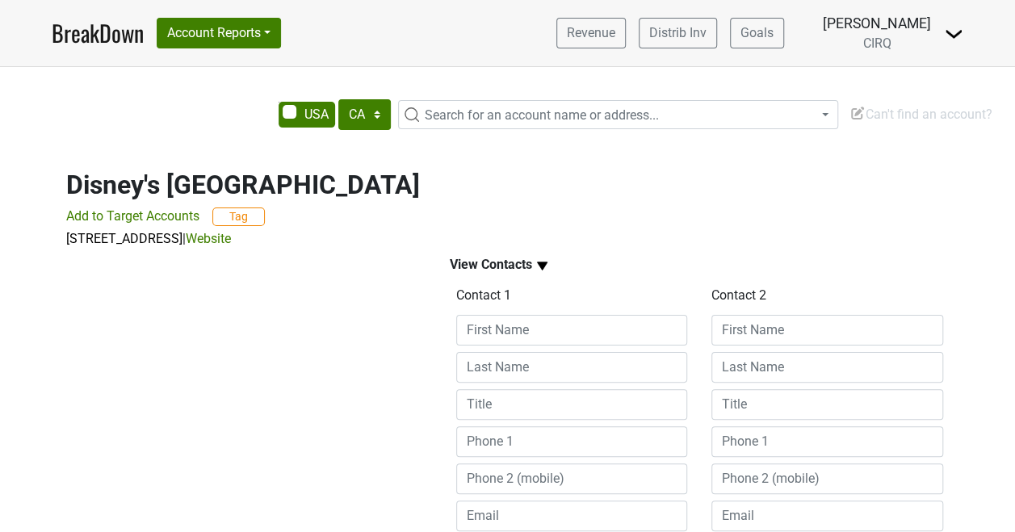
scroll to position [195, 0]
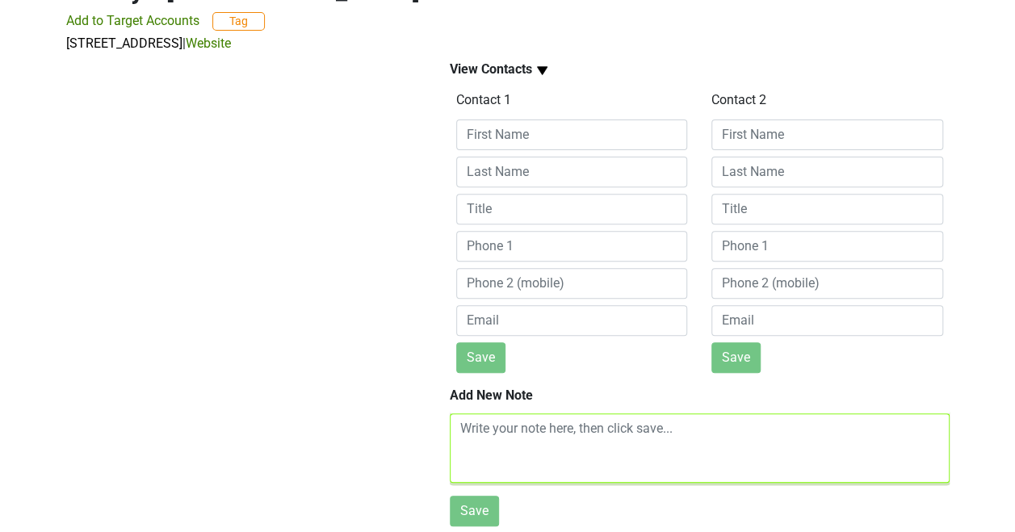
click at [489, 438] on textarea at bounding box center [700, 448] width 500 height 69
click at [477, 430] on textarea at bounding box center [700, 448] width 500 height 69
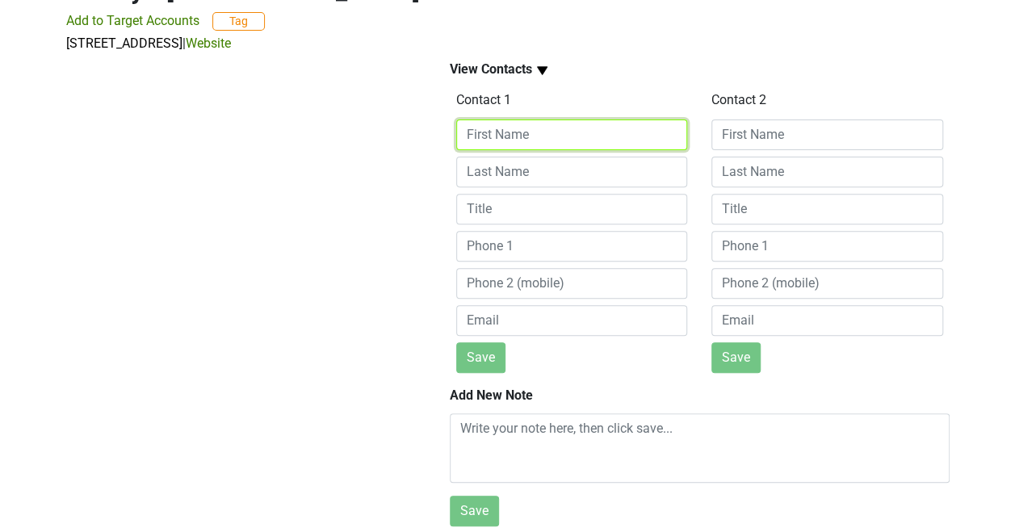
click at [535, 139] on input at bounding box center [572, 135] width 232 height 31
type input "Patrick"
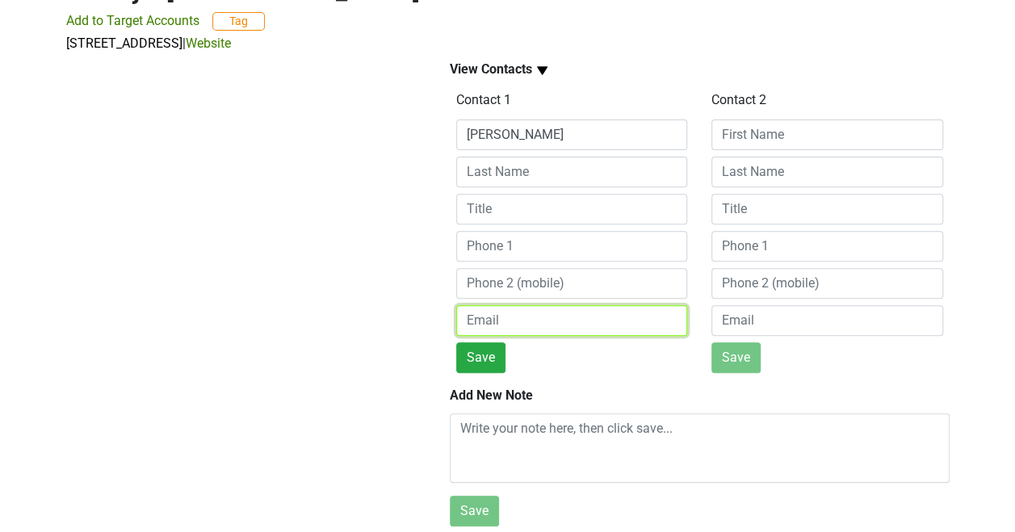
click at [514, 320] on input "email" at bounding box center [572, 320] width 232 height 31
paste input "patrick.kirchen@disney.com"
type input "patrick.kirchen@disney.com"
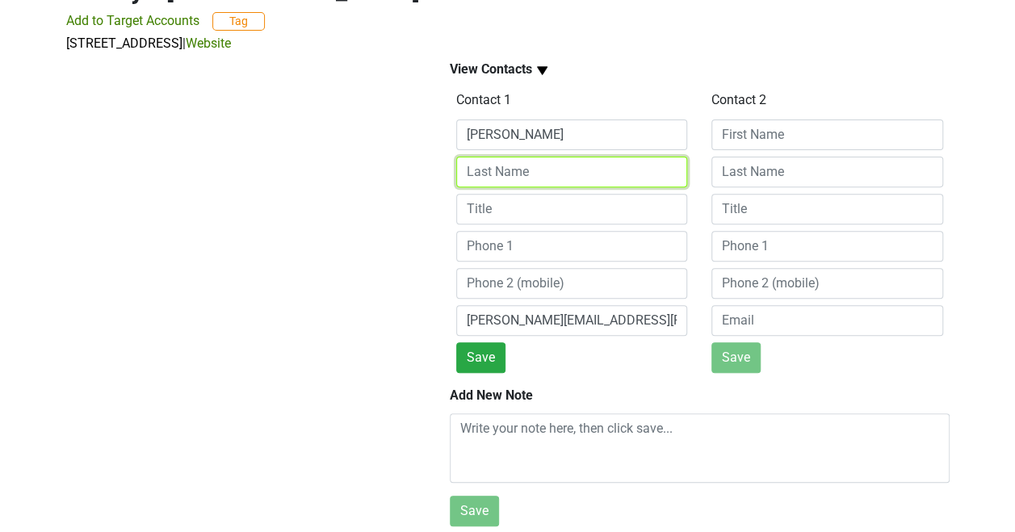
click at [509, 176] on input at bounding box center [572, 172] width 232 height 31
type input "Kirchen"
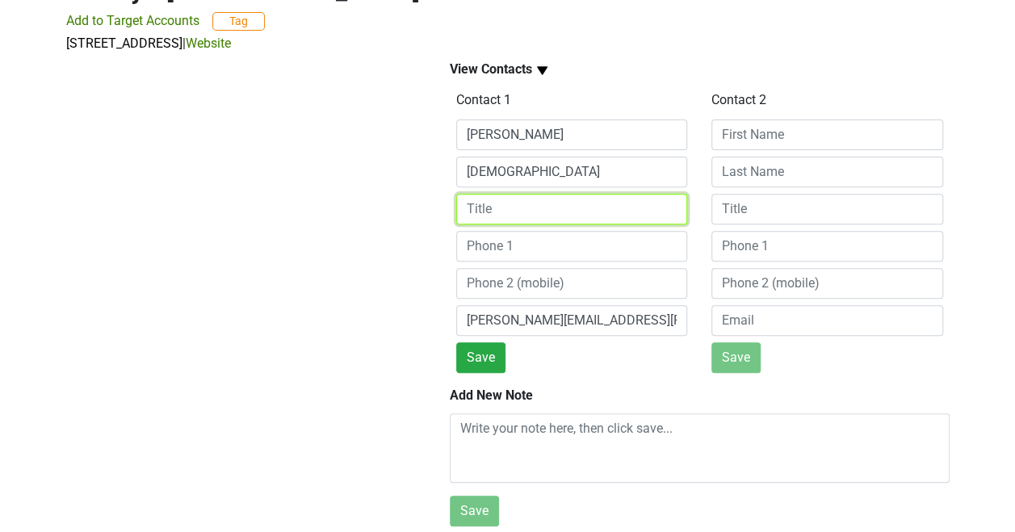
click at [499, 218] on input at bounding box center [572, 209] width 232 height 31
type input "Beverage Director"
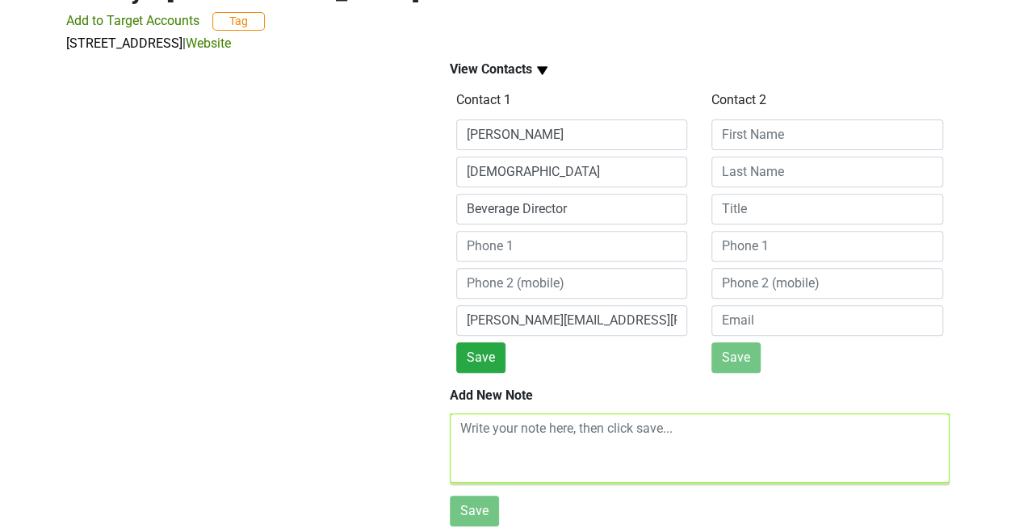
click at [482, 425] on textarea at bounding box center [700, 448] width 500 height 69
type textarea "W"
click at [482, 425] on textarea at bounding box center [700, 448] width 500 height 69
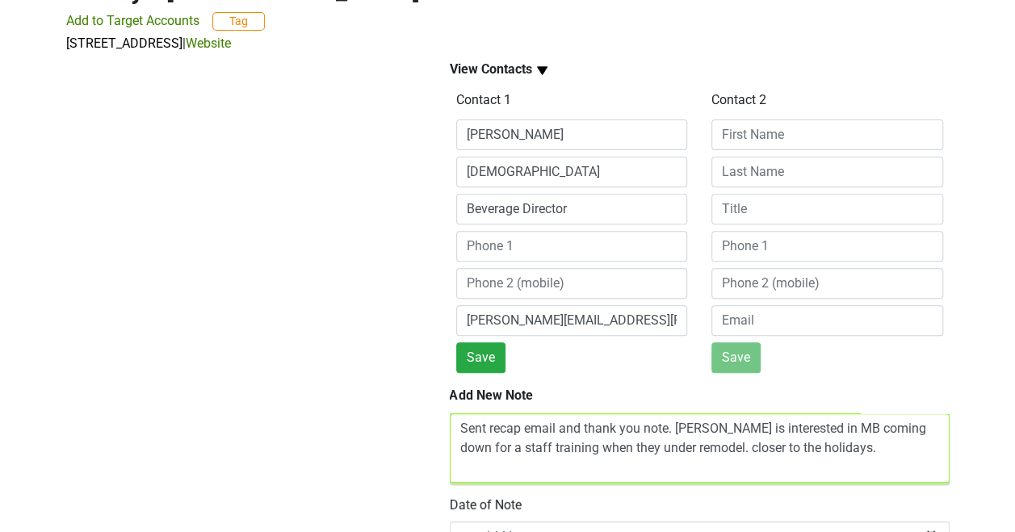
scroll to position [270, 0]
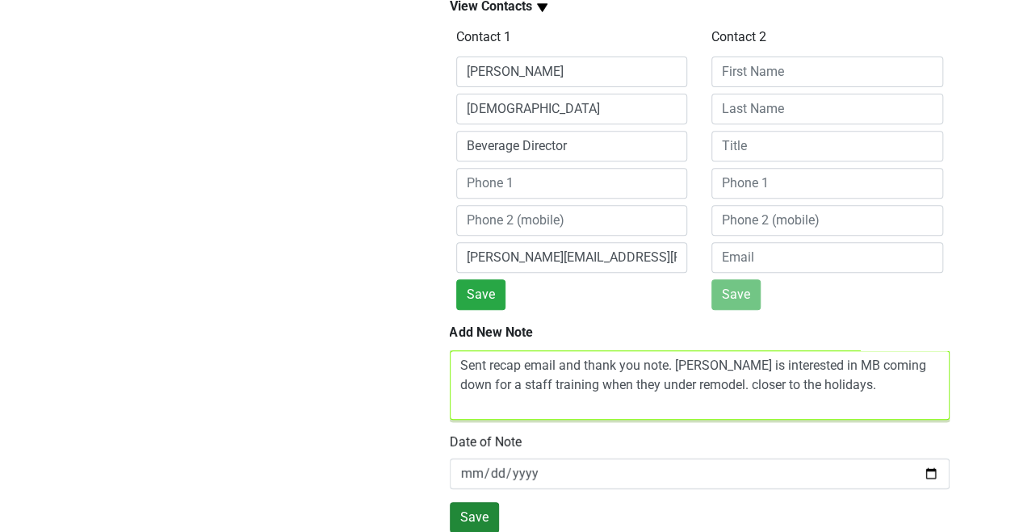
type textarea "Sent recap email and thank you note. Patrick is interested in MB coming down fo…"
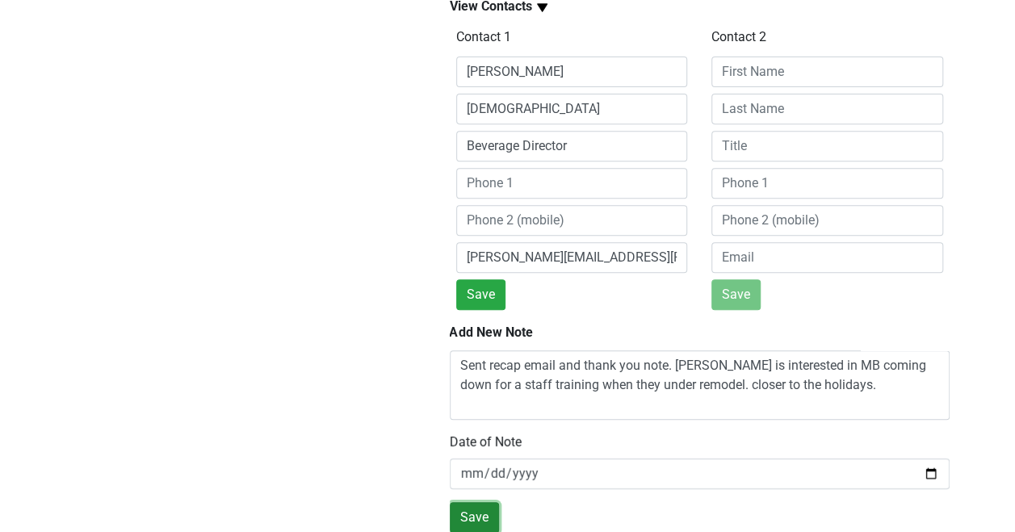
click at [480, 505] on button "Save" at bounding box center [474, 517] width 49 height 31
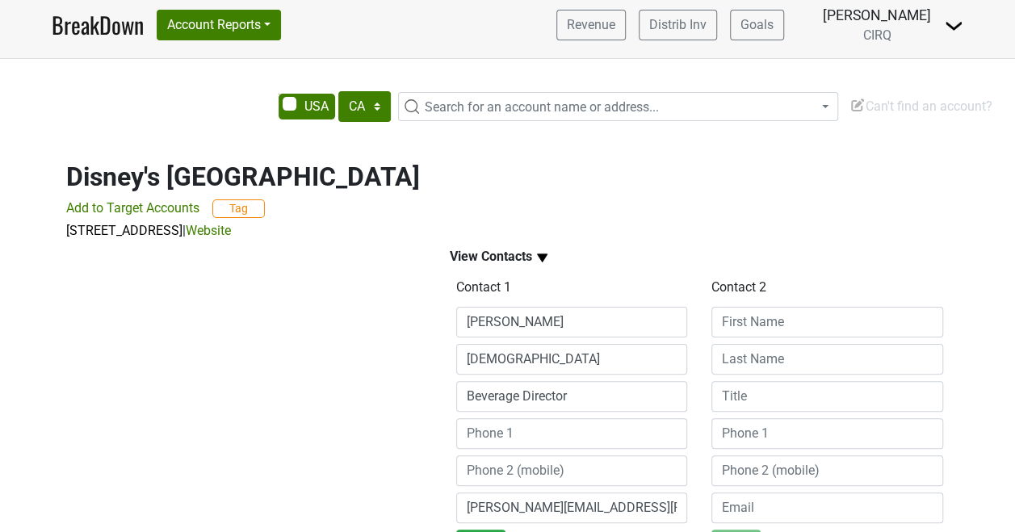
scroll to position [0, 0]
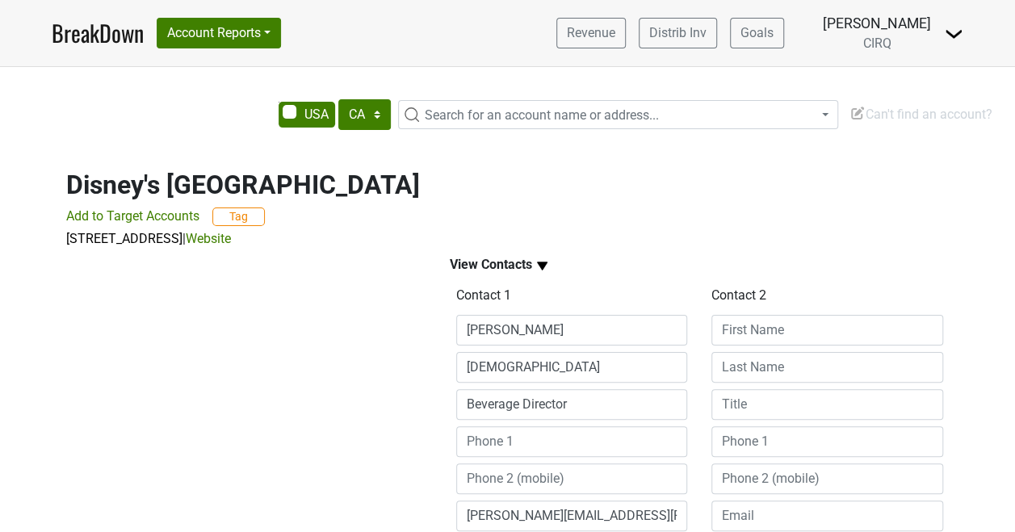
click at [433, 103] on span "Search for an account name or address..." at bounding box center [618, 114] width 440 height 29
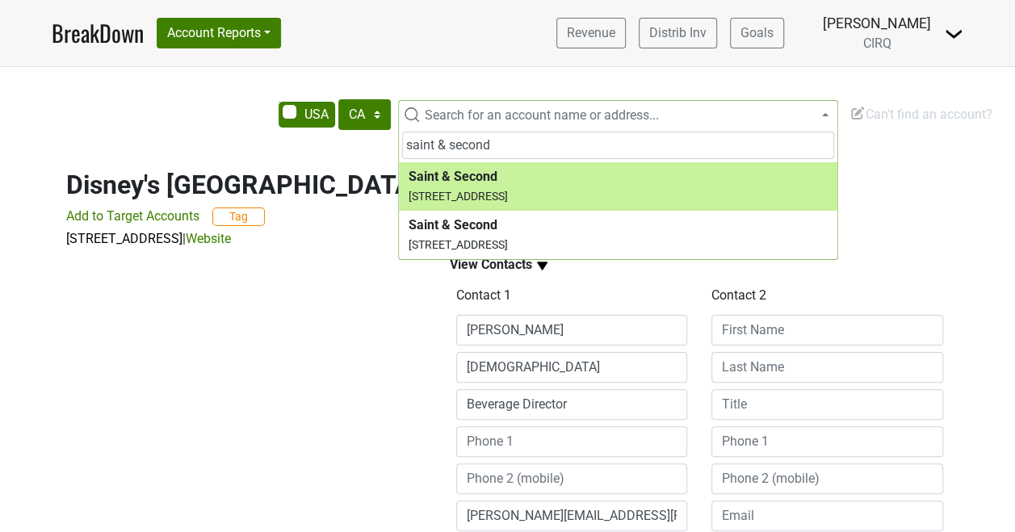
type input "saint & second"
select select "124092691"
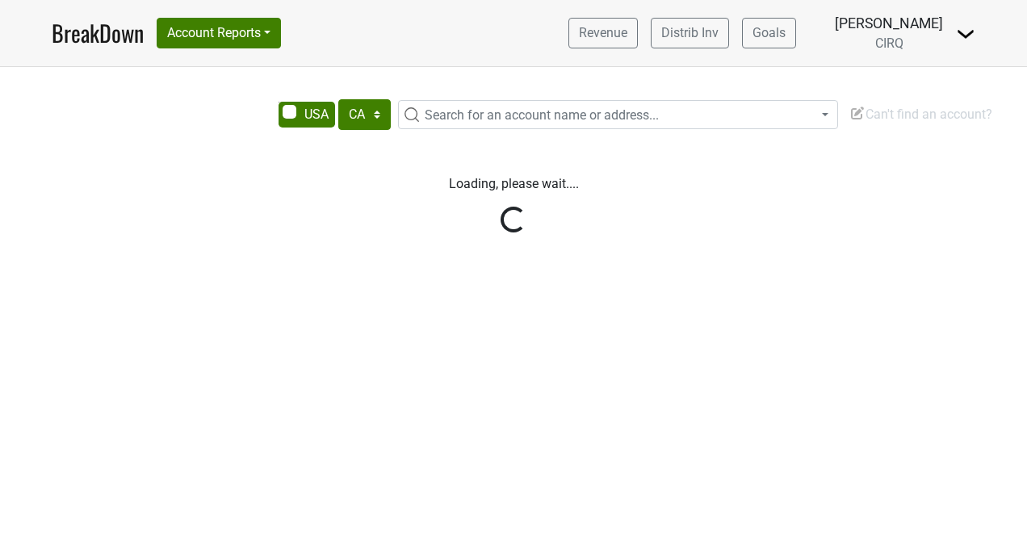
select select "CA"
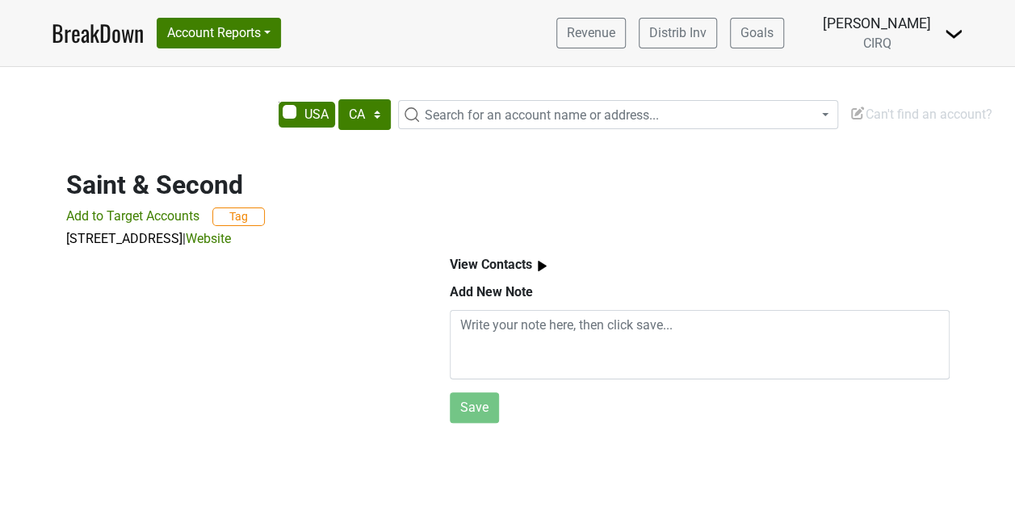
click at [528, 261] on b "View Contacts" at bounding box center [491, 264] width 82 height 15
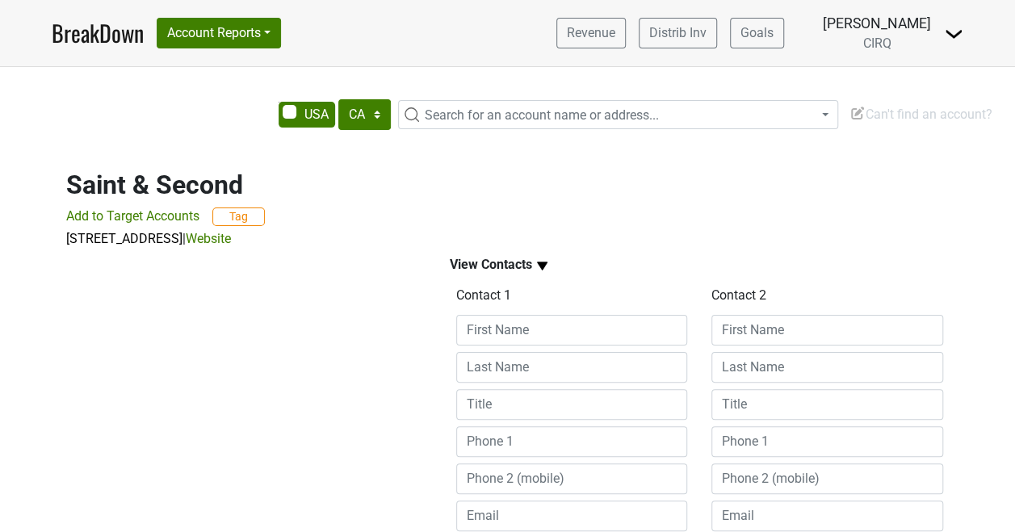
click at [523, 115] on span "Search for an account name or address..." at bounding box center [542, 114] width 234 height 15
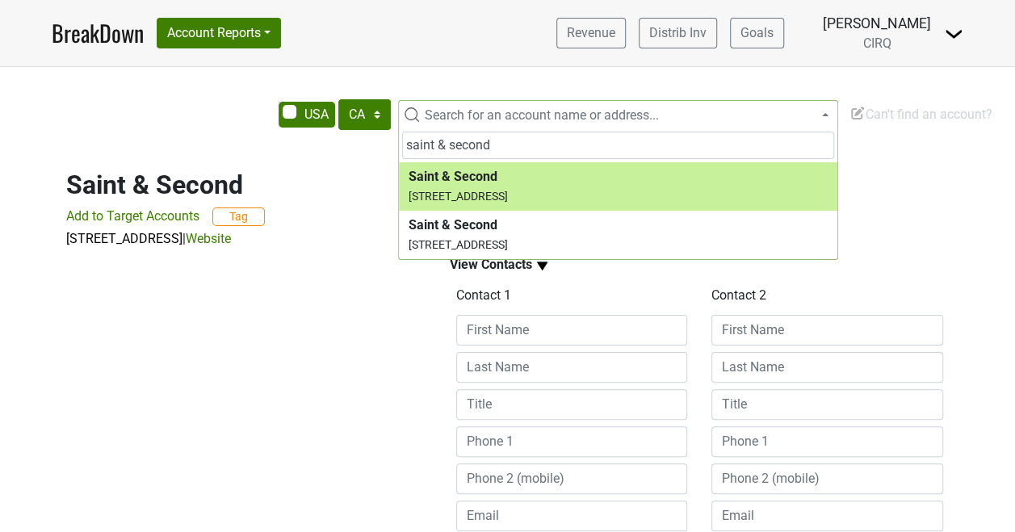
type input "saint & second"
select select "124092691"
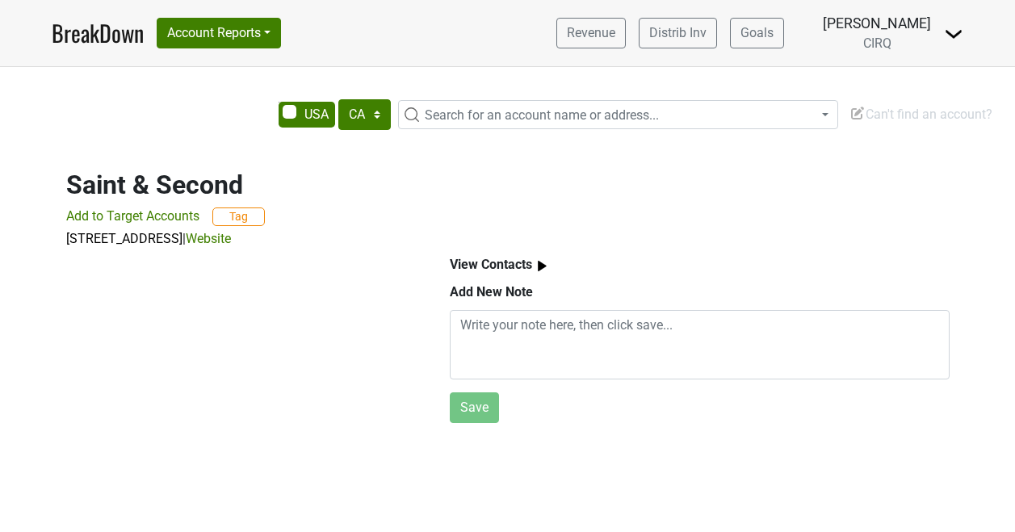
select select "CA"
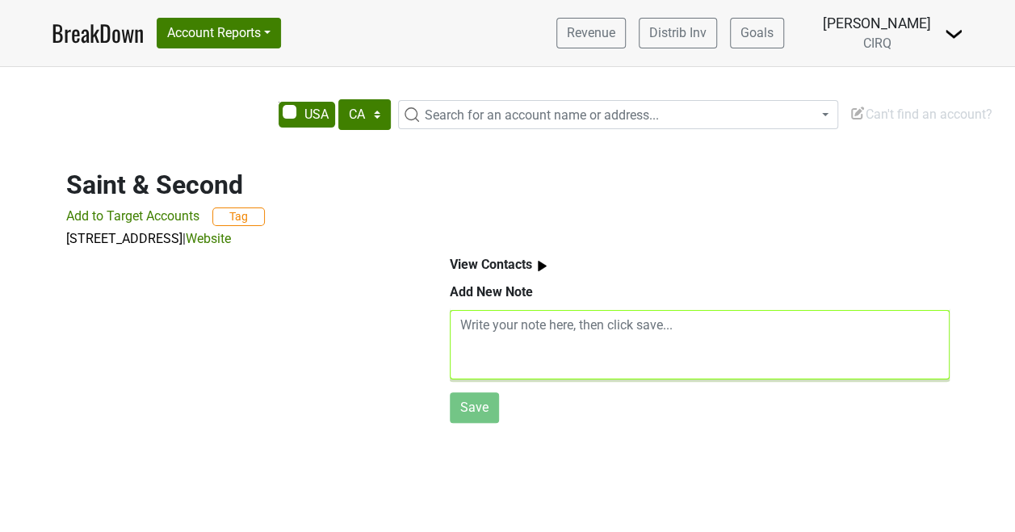
click at [523, 336] on textarea at bounding box center [700, 344] width 500 height 69
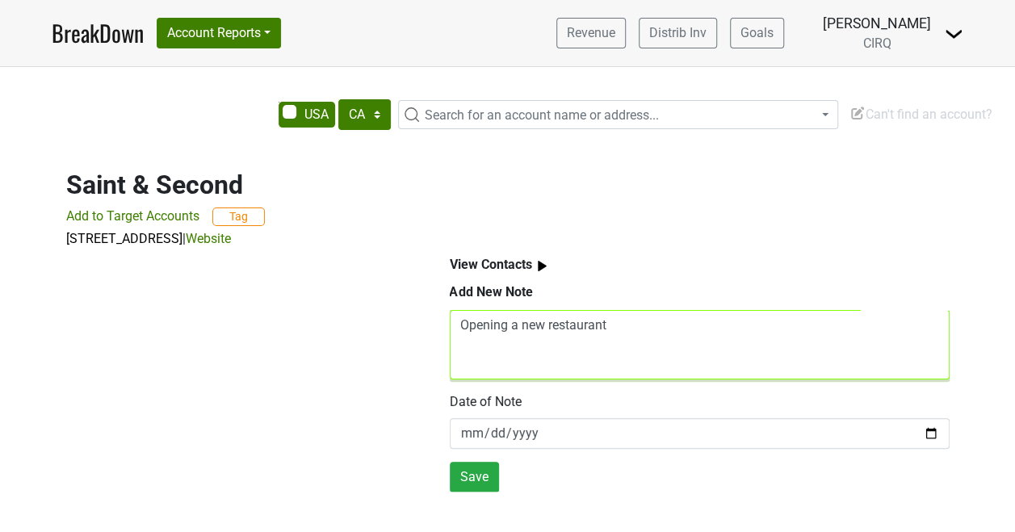
type textarea "Opening a new restaurant"
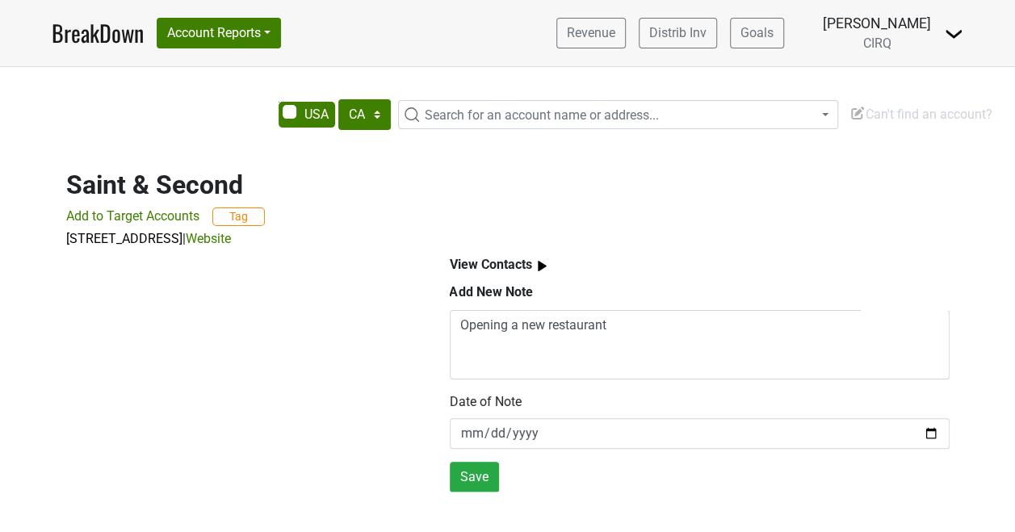
click at [544, 265] on img at bounding box center [542, 266] width 20 height 20
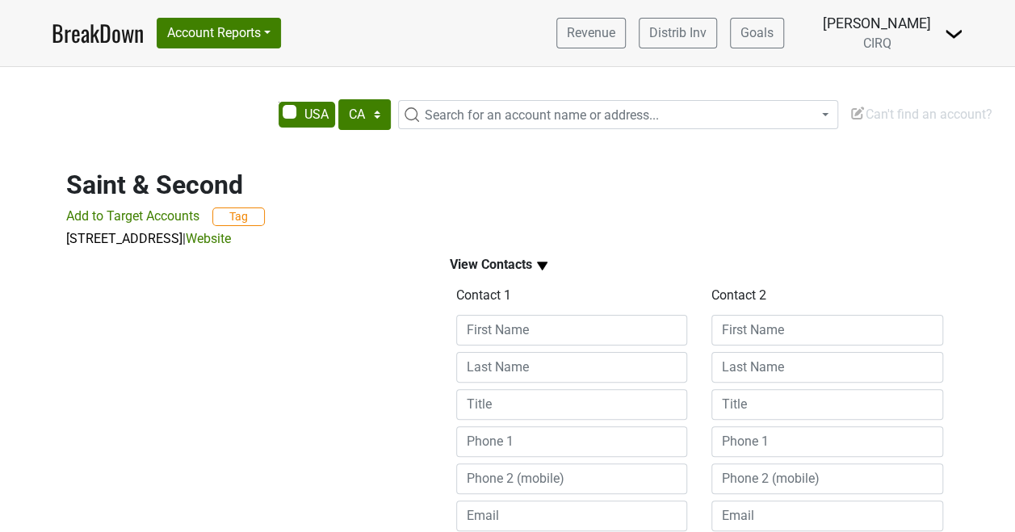
click at [515, 310] on div "Contact 1 Save" at bounding box center [572, 426] width 256 height 286
click at [515, 336] on input at bounding box center [572, 330] width 232 height 31
type input "[PERSON_NAME]"
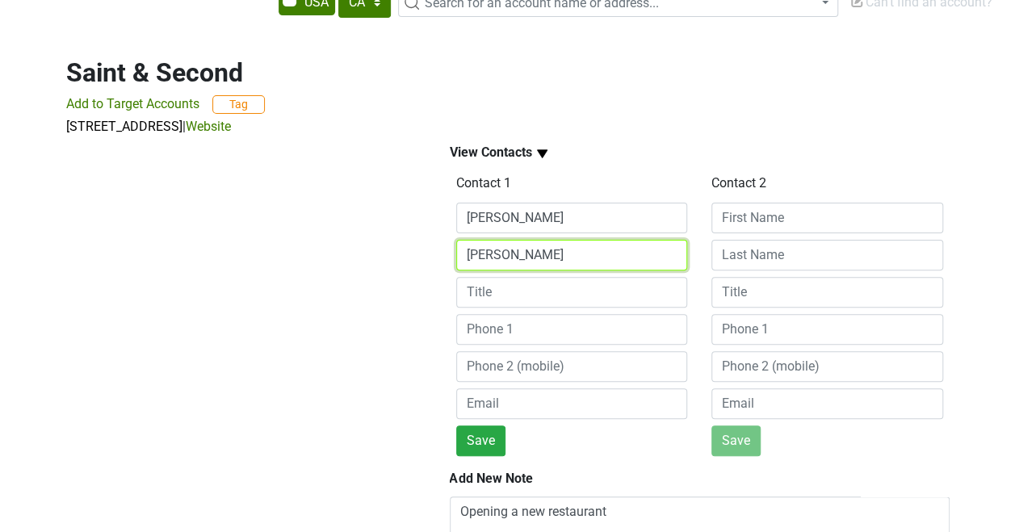
scroll to position [113, 0]
type input "[PERSON_NAME]"
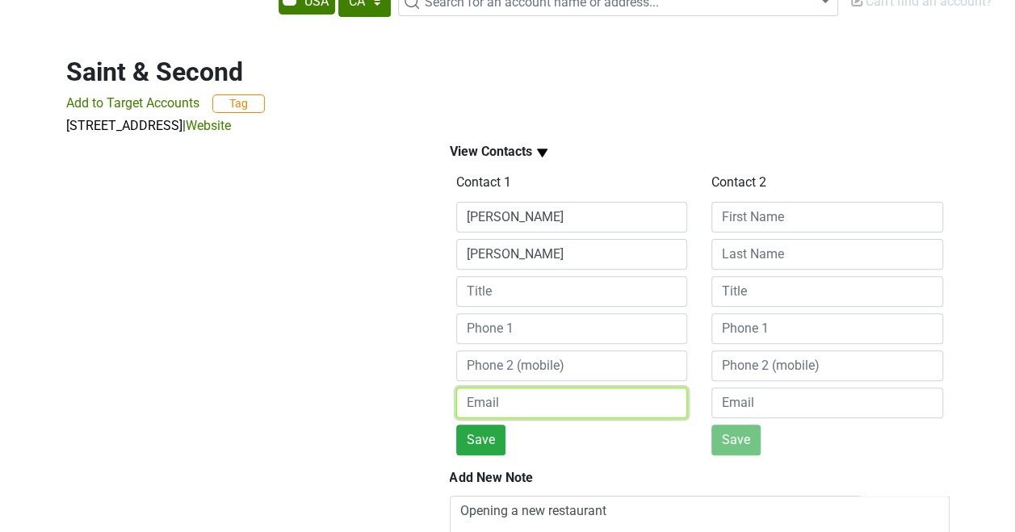
click at [498, 401] on input "email" at bounding box center [572, 403] width 232 height 31
paste input "[EMAIL_ADDRESS][DOMAIN_NAME]"
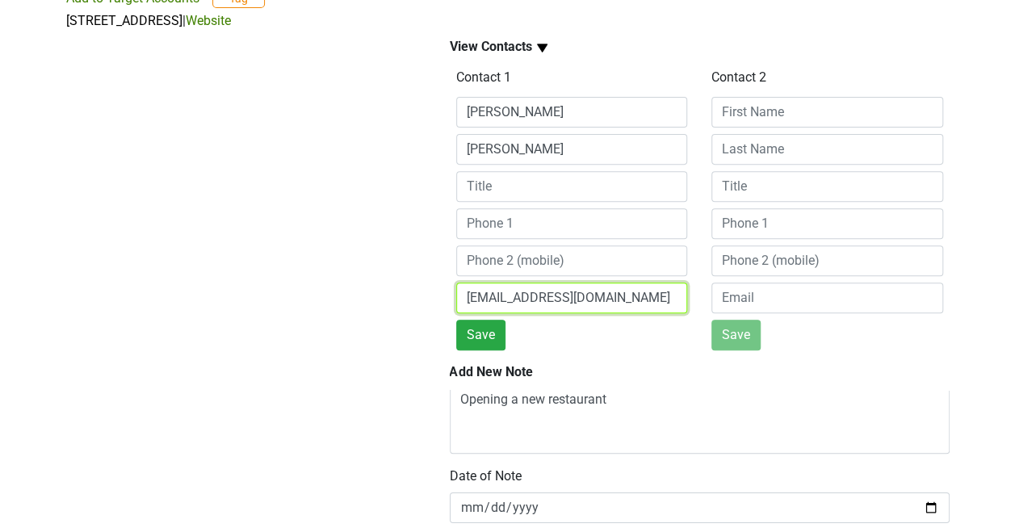
scroll to position [242, 0]
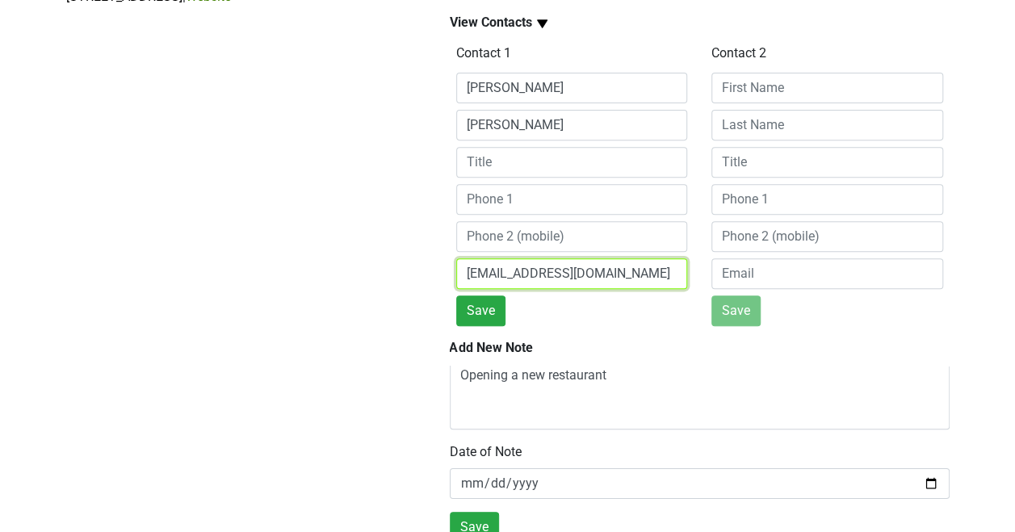
type input "[EMAIL_ADDRESS][DOMAIN_NAME]"
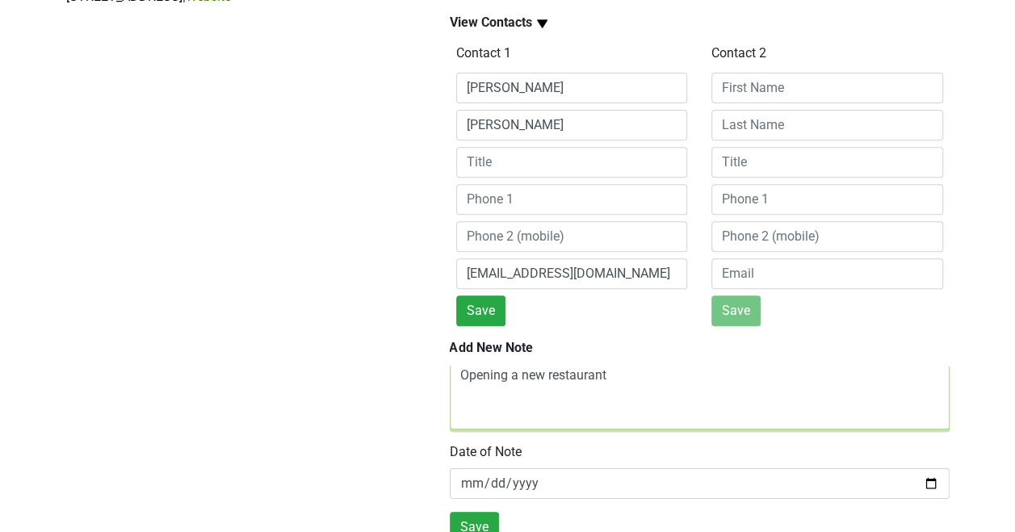
click at [619, 373] on textarea "Opening a new restaurant" at bounding box center [700, 394] width 500 height 69
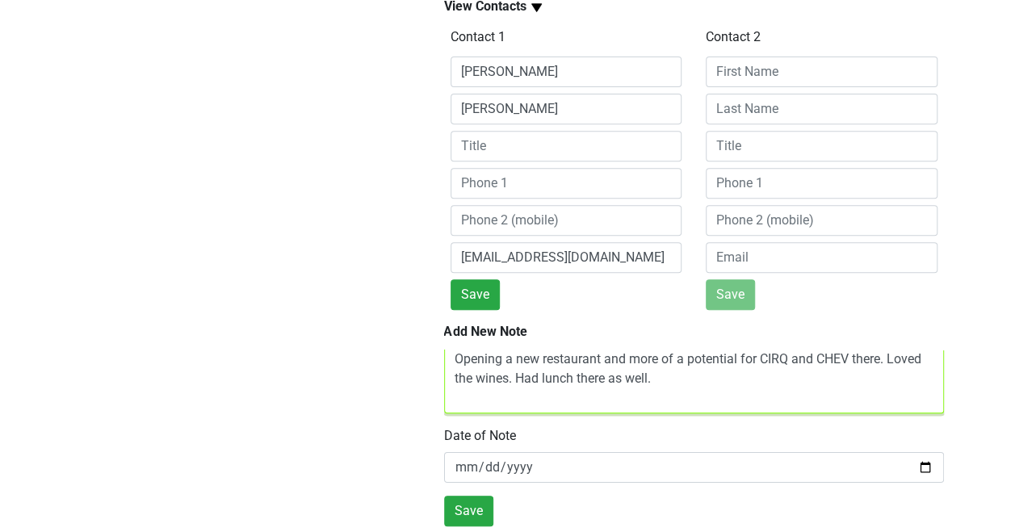
scroll to position [270, 6]
type textarea "Opening a new restaurant and more of a potential for CIRQ and CHEV there. Loved…"
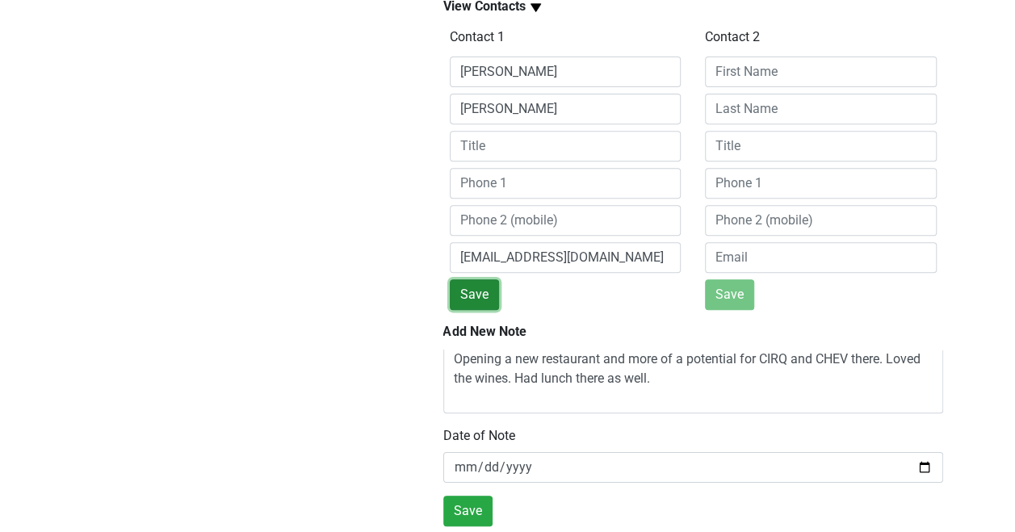
click at [473, 290] on button "Save" at bounding box center [474, 294] width 49 height 31
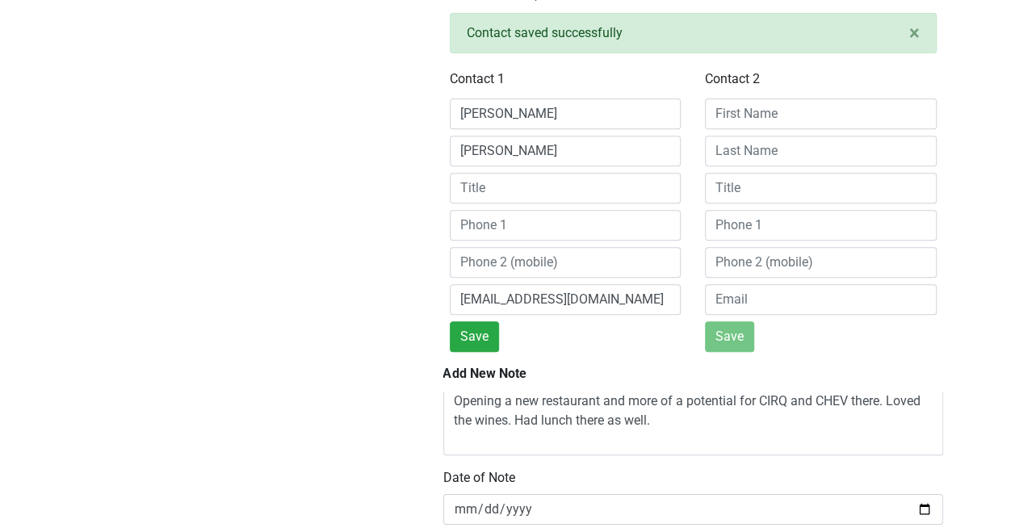
scroll to position [322, 6]
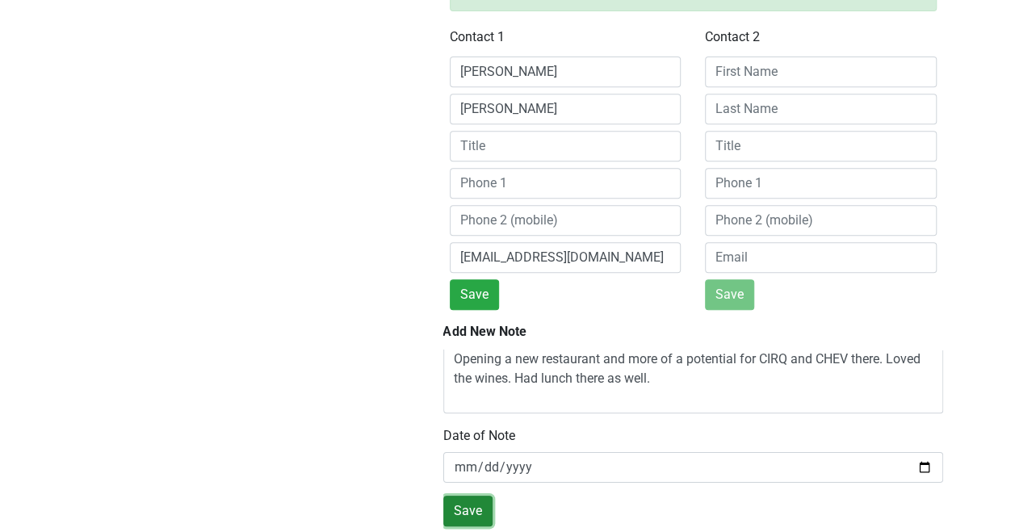
click at [467, 496] on button "Save" at bounding box center [467, 511] width 49 height 31
